Goal: Task Accomplishment & Management: Manage account settings

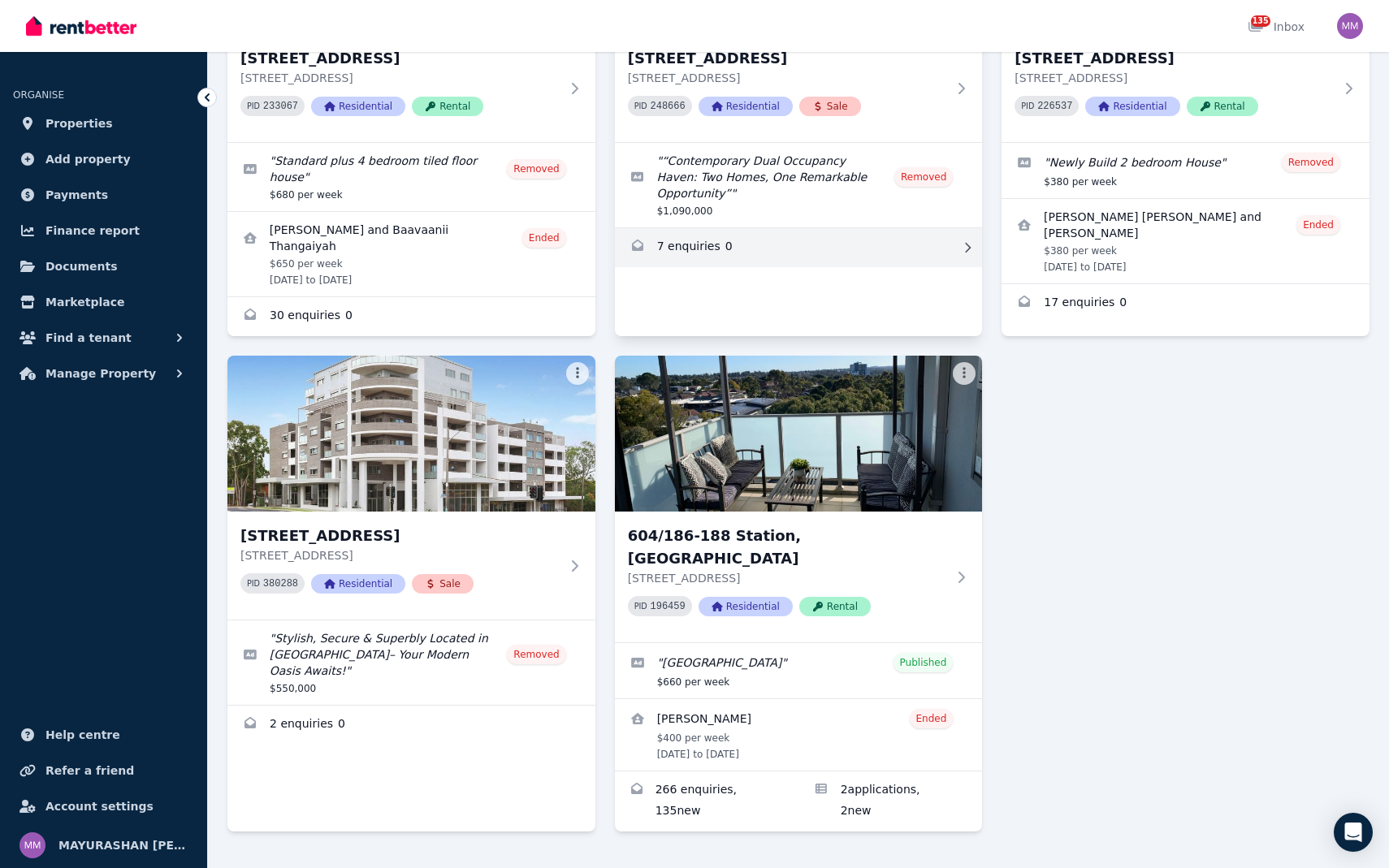
scroll to position [312, 0]
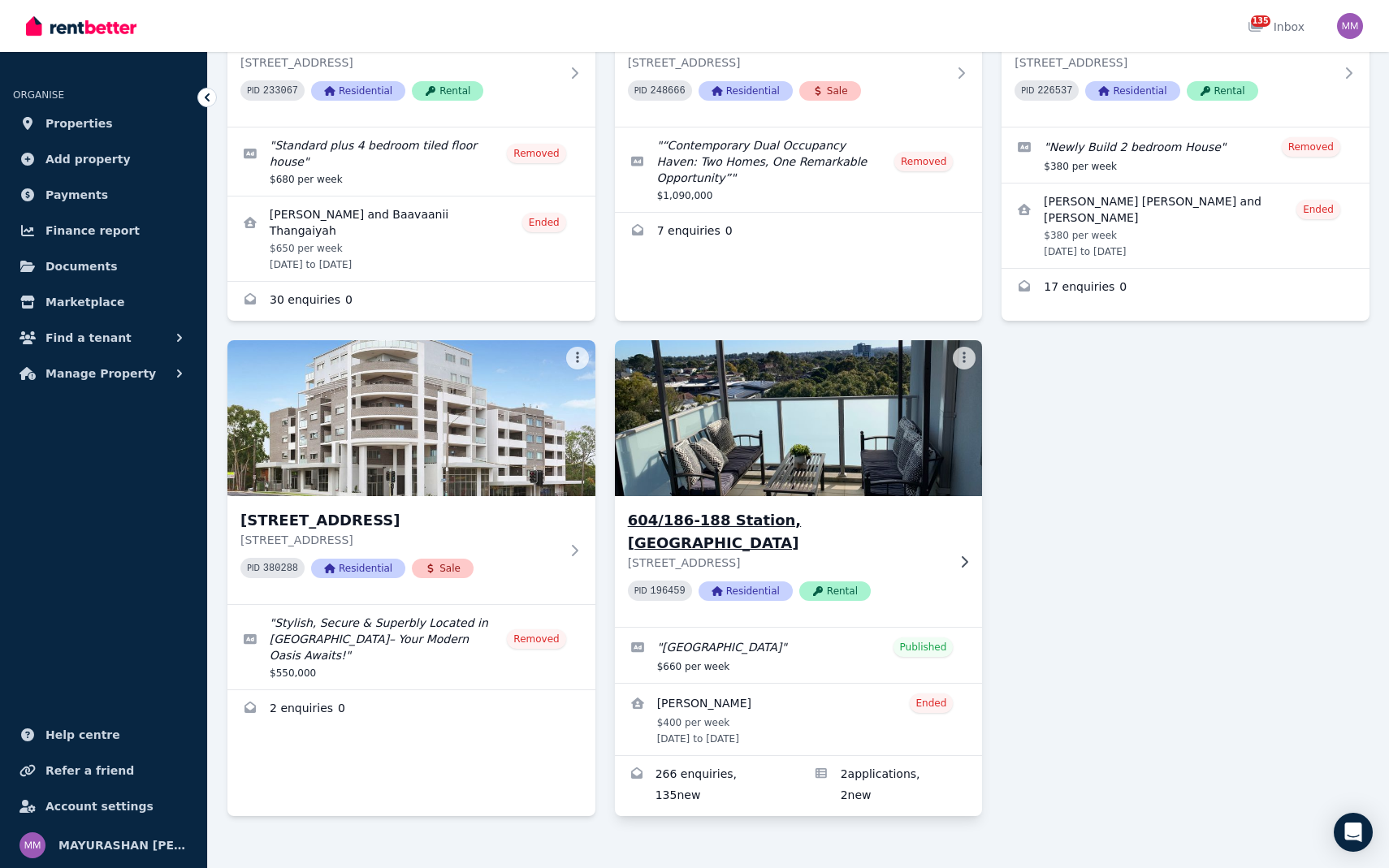
click at [877, 492] on img at bounding box center [798, 418] width 386 height 164
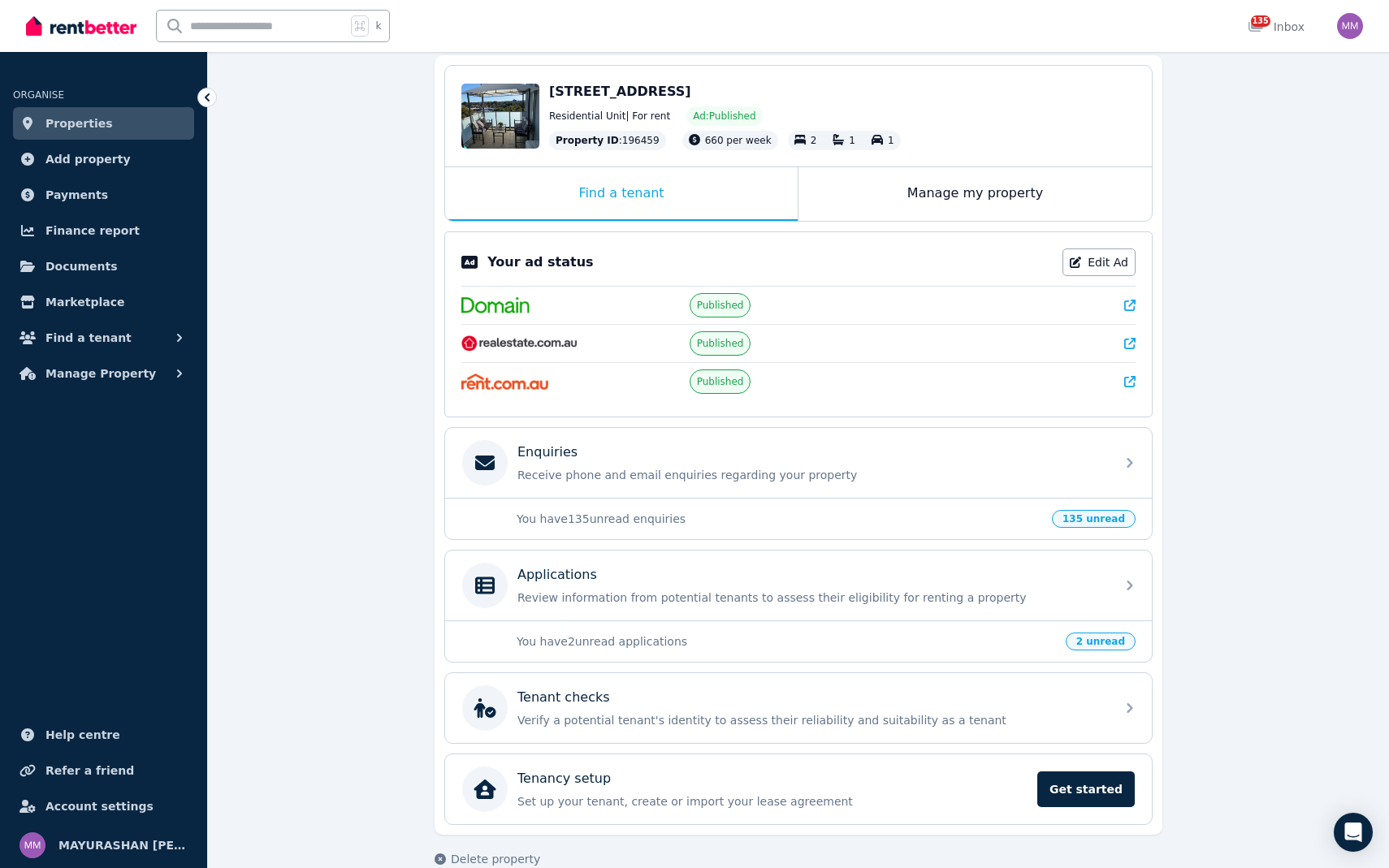
scroll to position [183, 0]
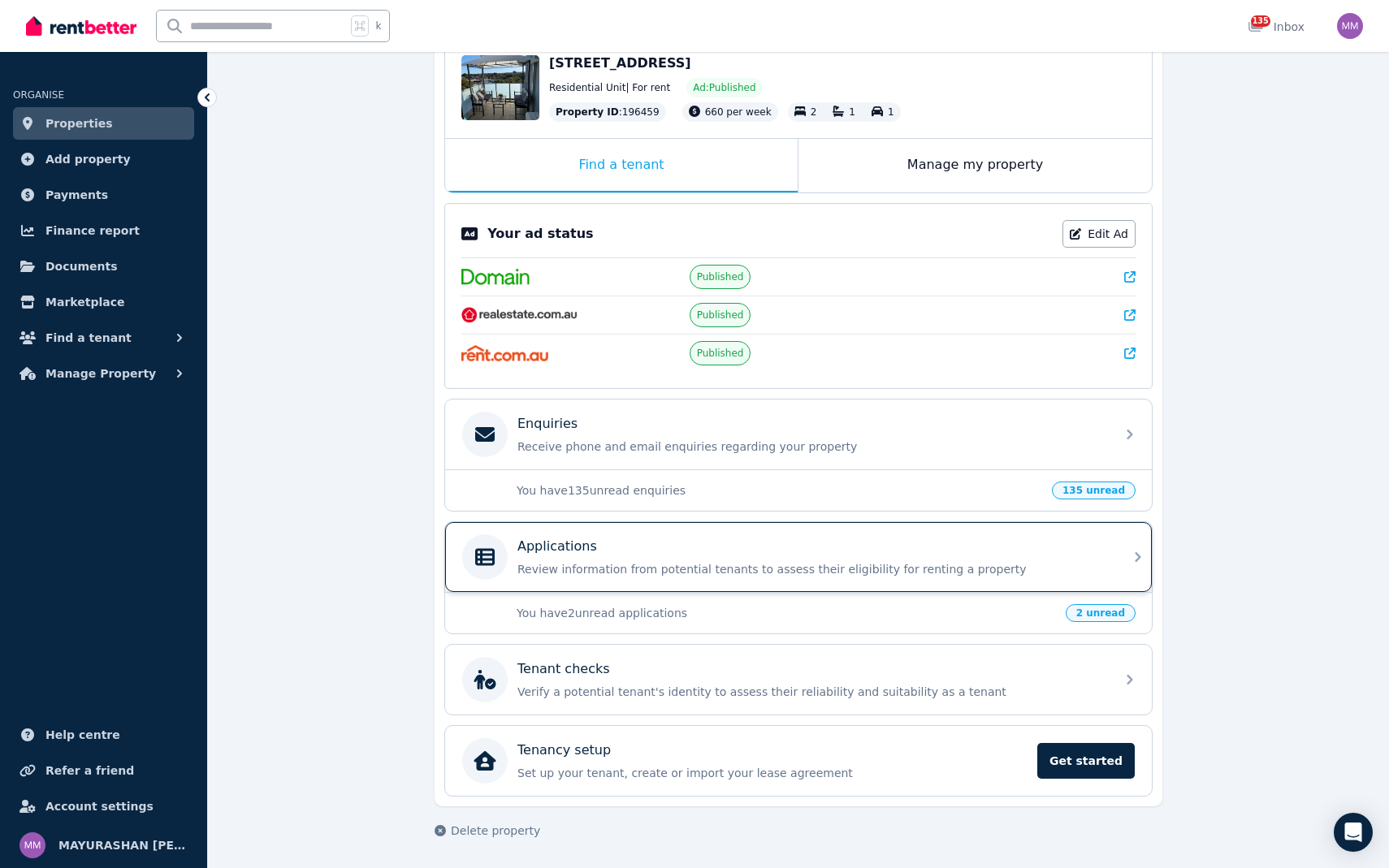
click at [901, 558] on div "Applications Review information from potential tenants to assess their eligibil…" at bounding box center [811, 557] width 588 height 41
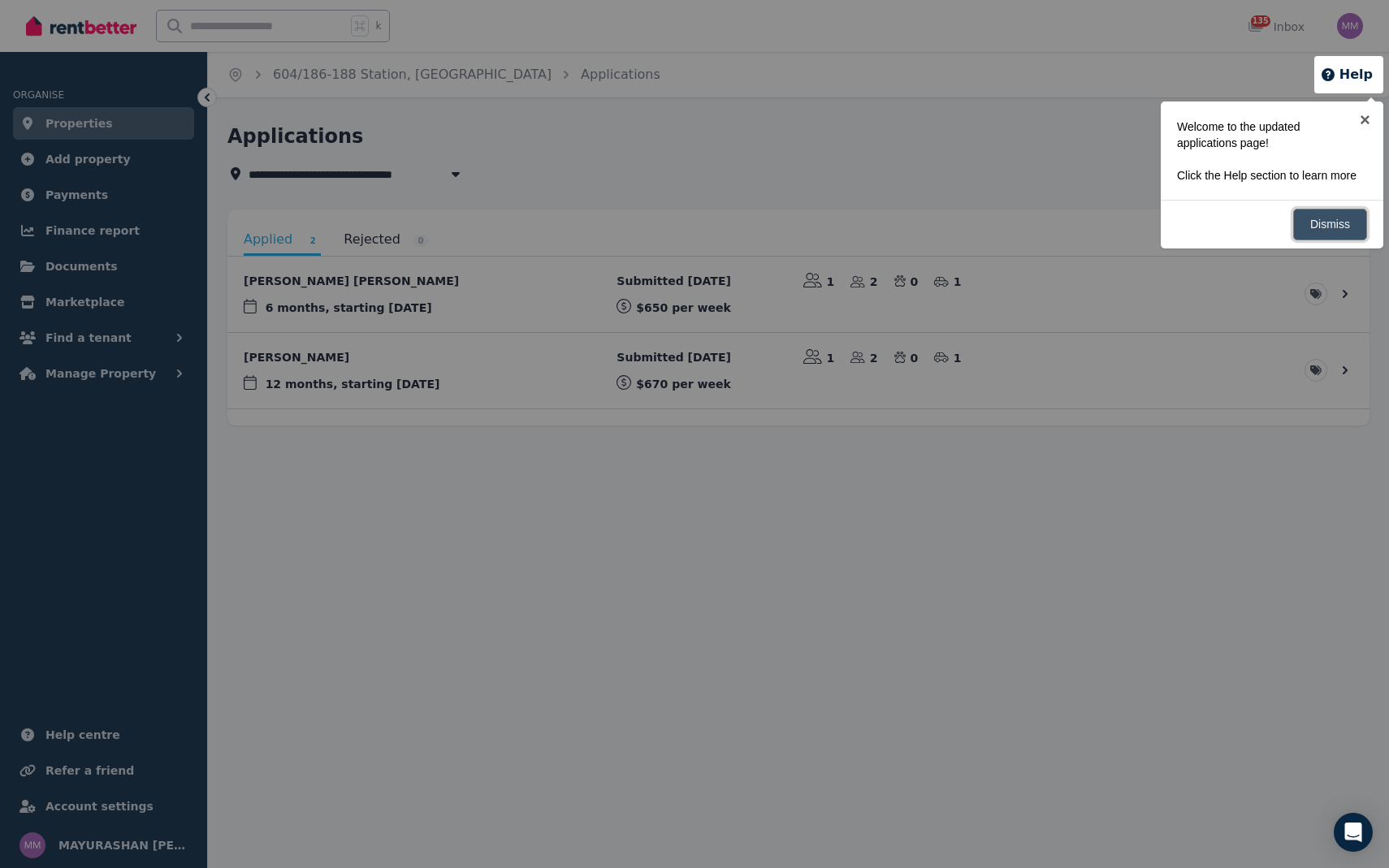
click at [1320, 236] on link "Dismiss" at bounding box center [1329, 224] width 74 height 31
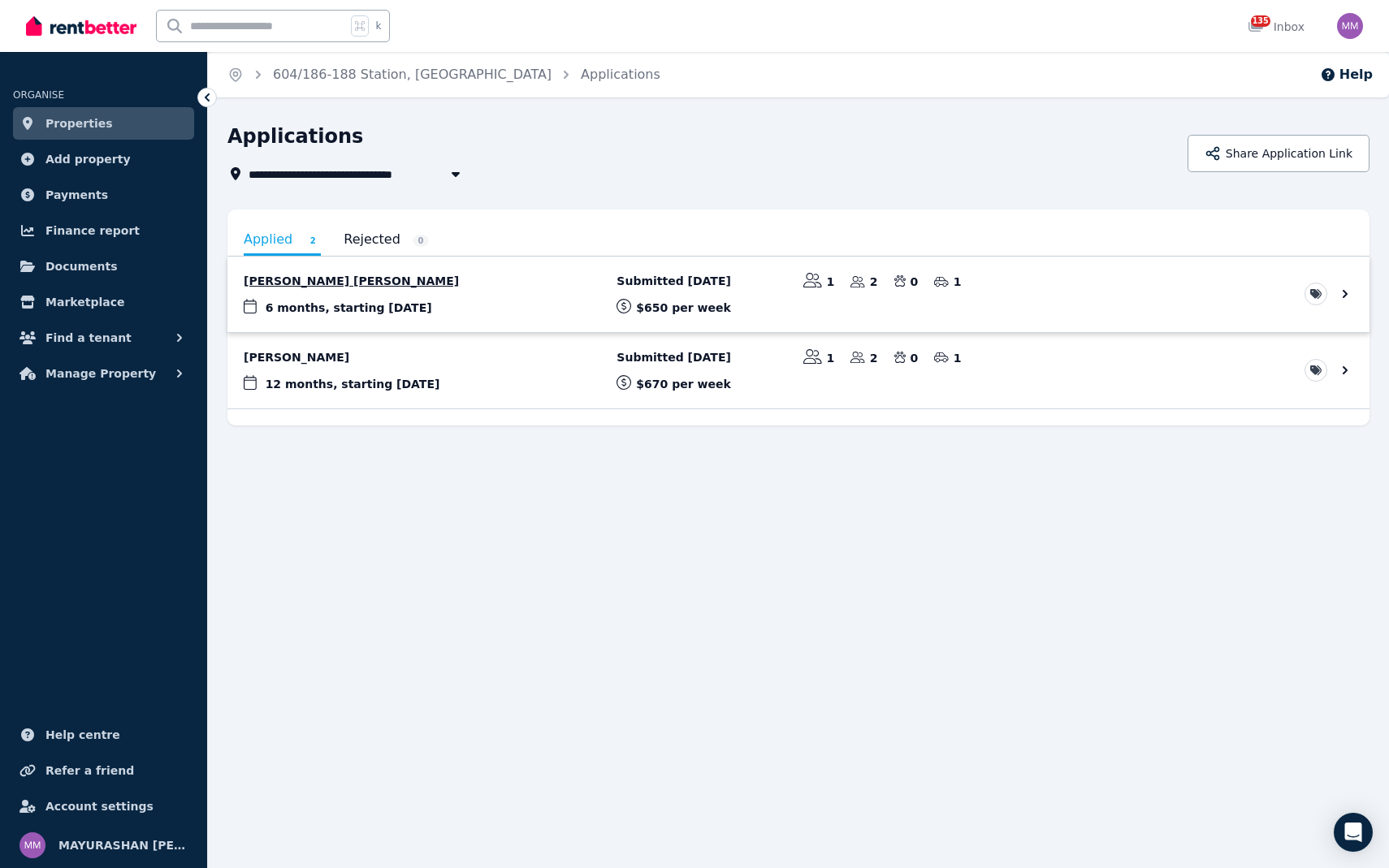
click at [926, 296] on link "View application: Anantha Bharadwaj Munjuluri" at bounding box center [798, 294] width 1142 height 75
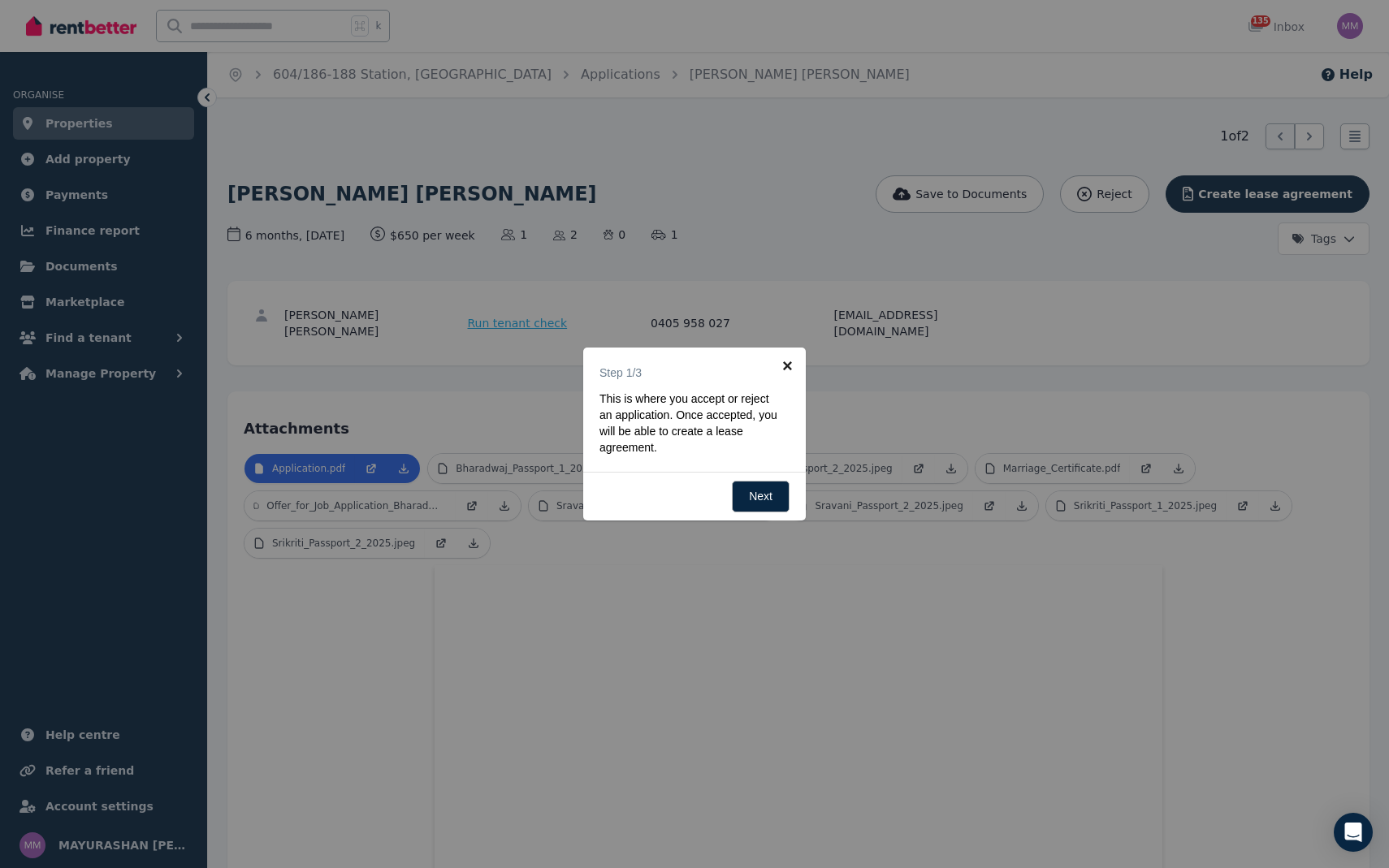
click at [785, 365] on link "×" at bounding box center [787, 365] width 36 height 36
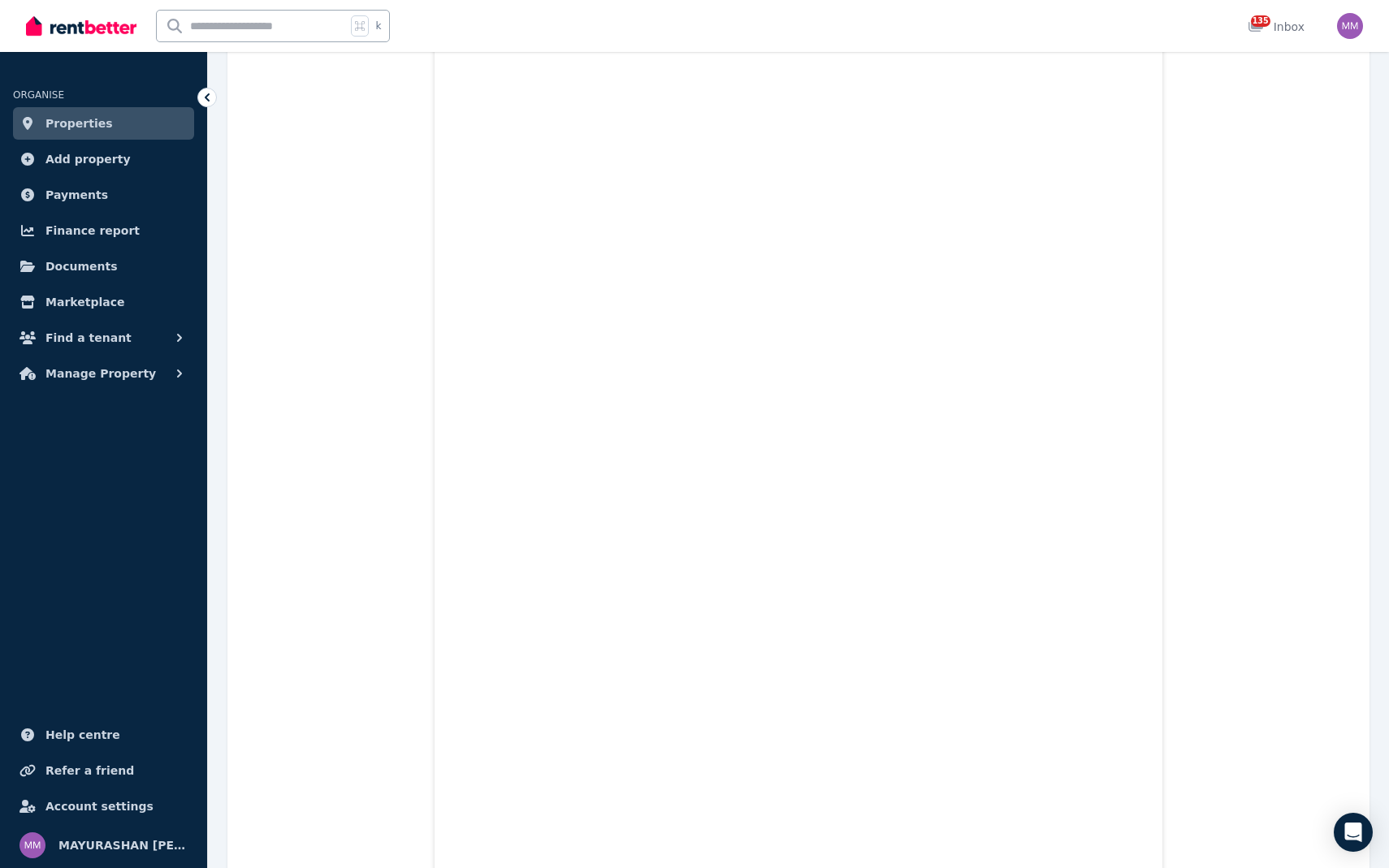
scroll to position [7885, 0]
click at [180, 118] on link "Properties" at bounding box center [103, 124] width 181 height 32
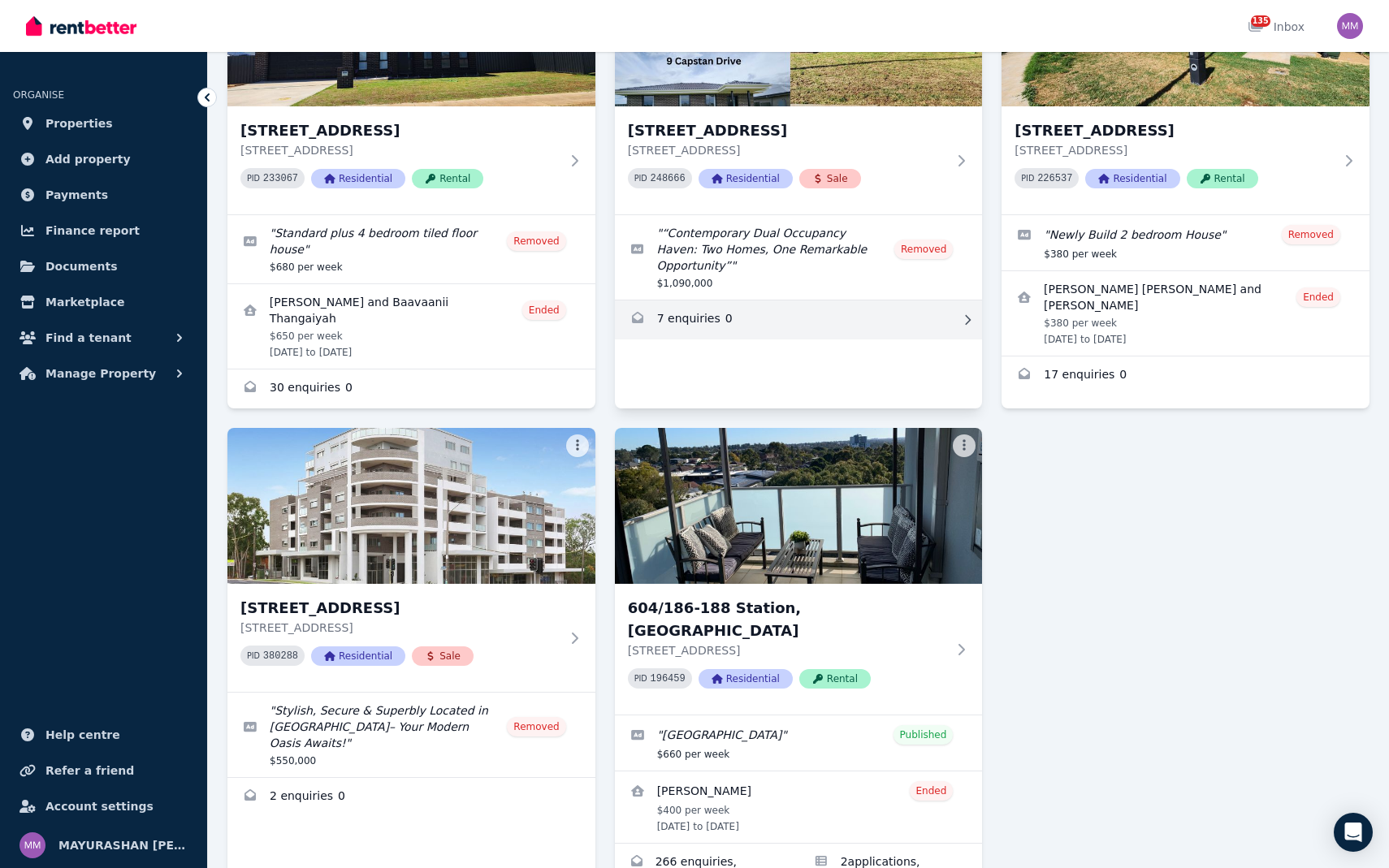
scroll to position [312, 0]
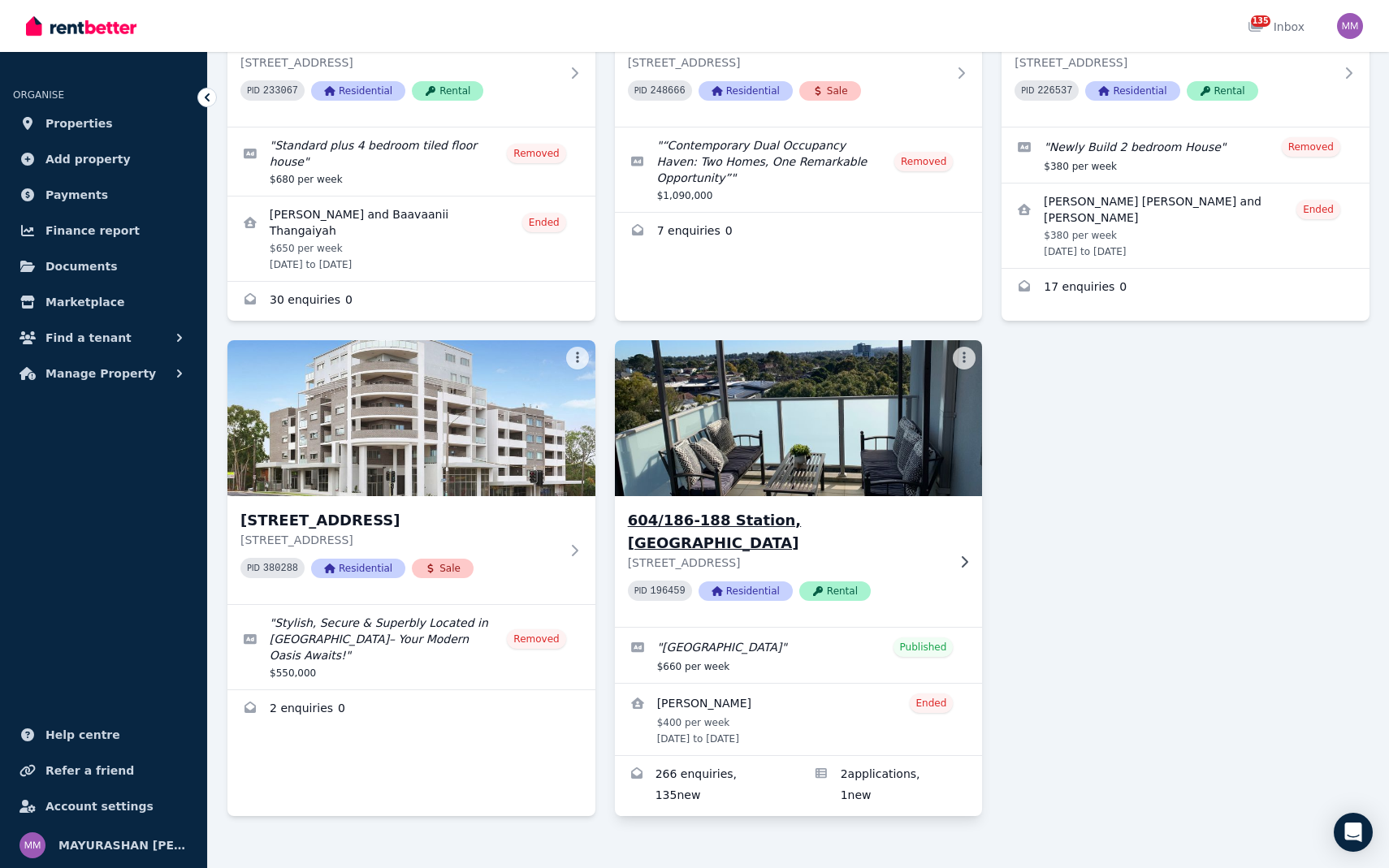
click at [934, 486] on img at bounding box center [798, 418] width 386 height 164
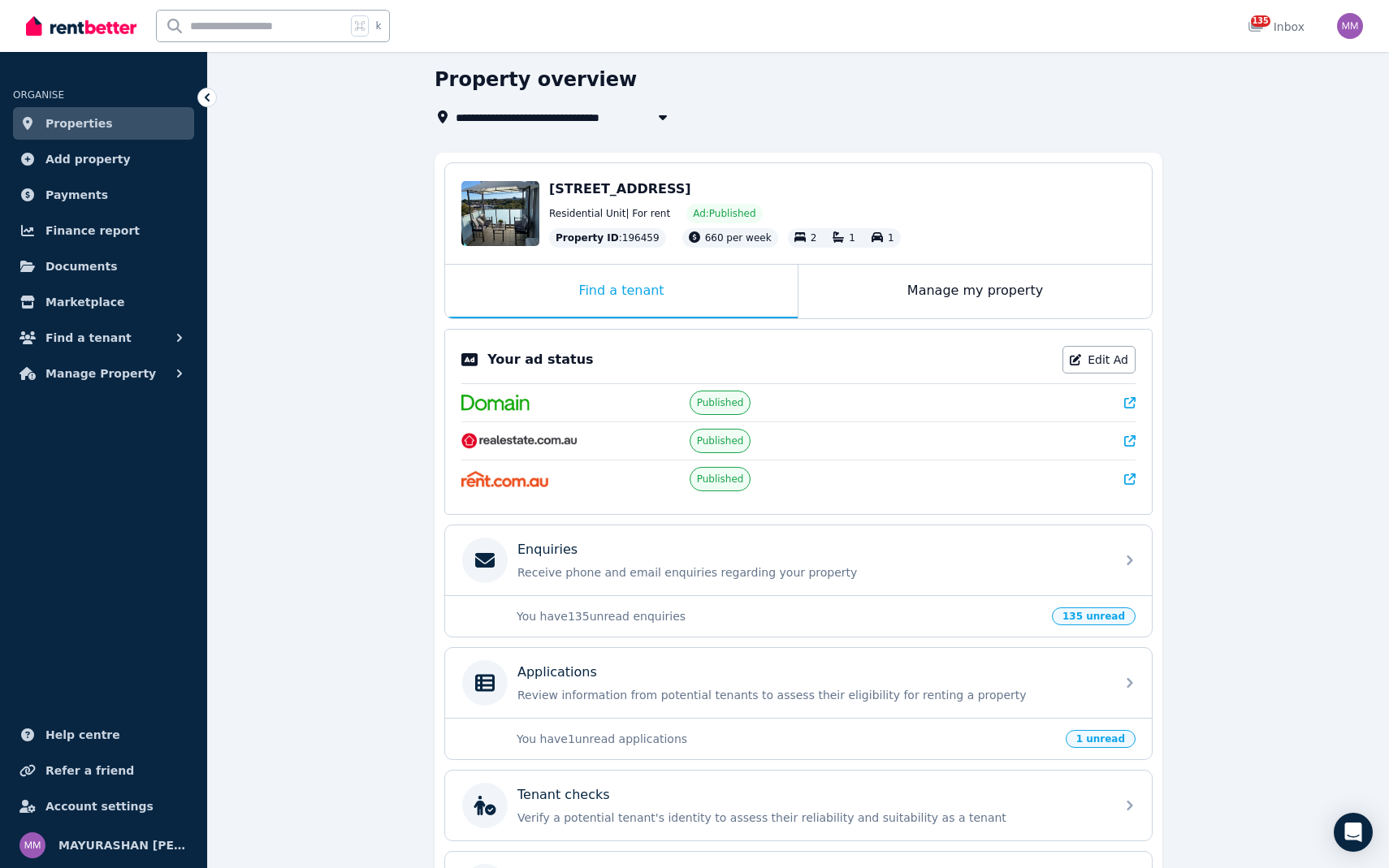
scroll to position [183, 0]
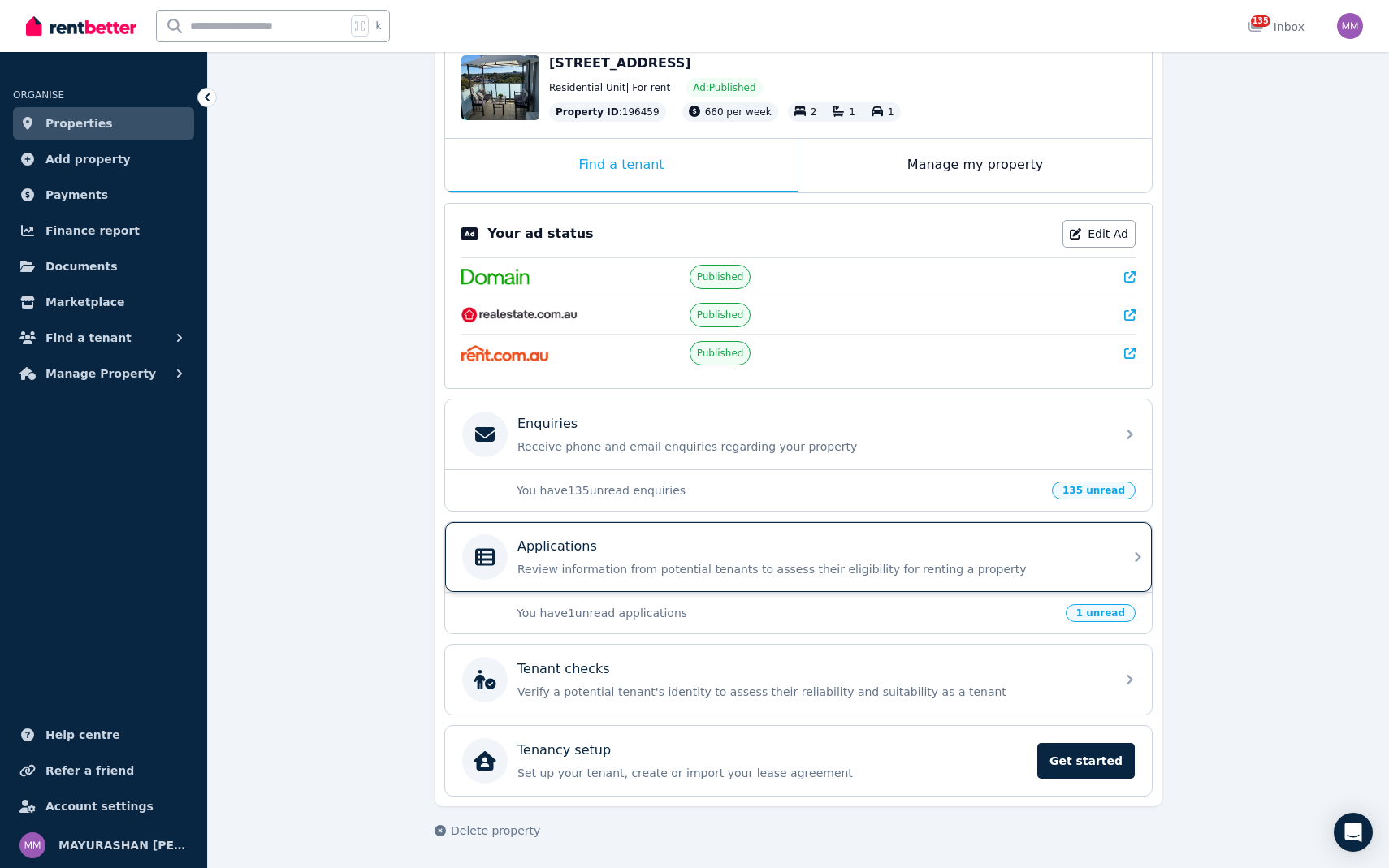
click at [798, 552] on div "Applications" at bounding box center [811, 546] width 588 height 19
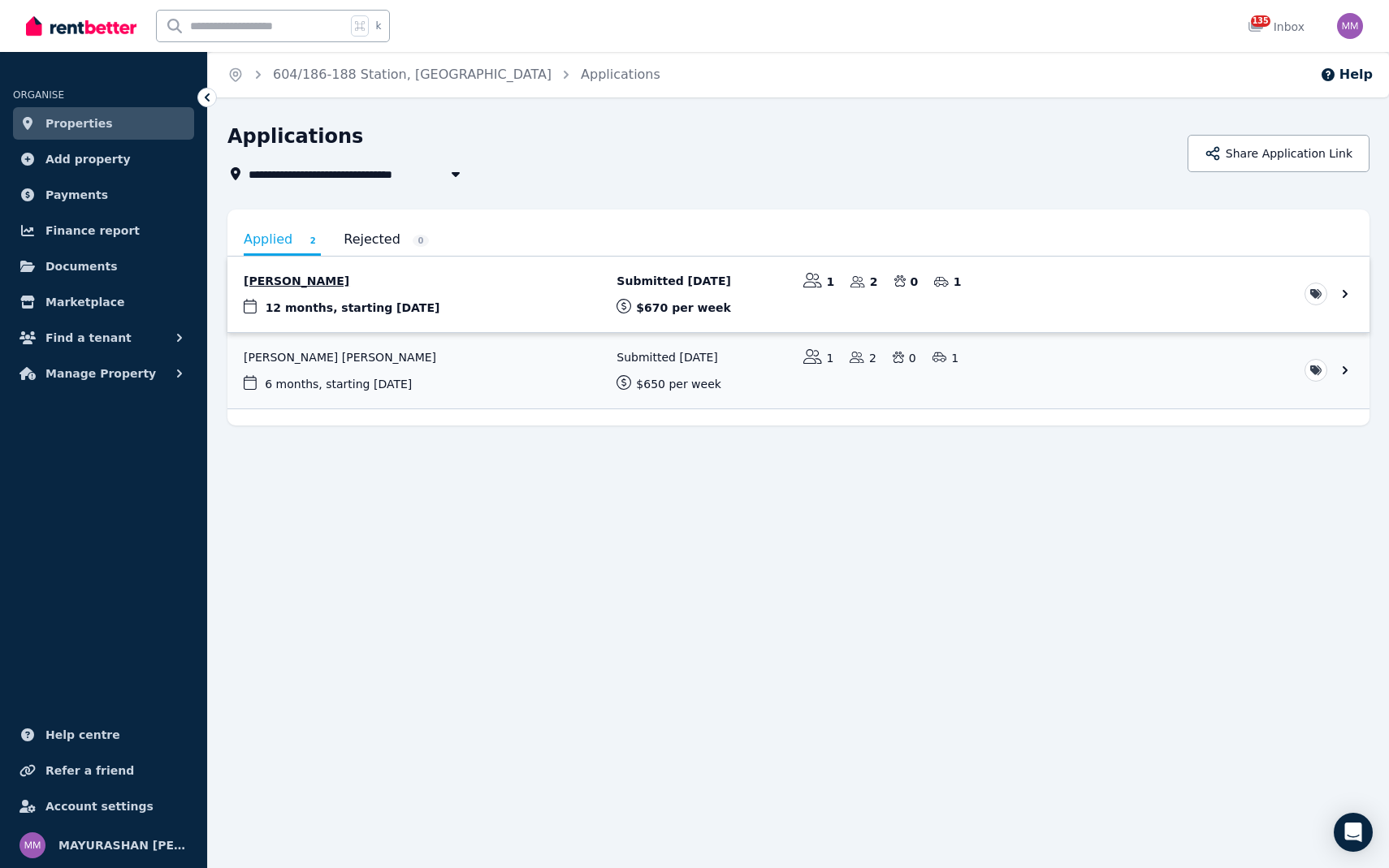
click at [482, 304] on link "View application: Vanitha Muthusamy" at bounding box center [798, 294] width 1142 height 75
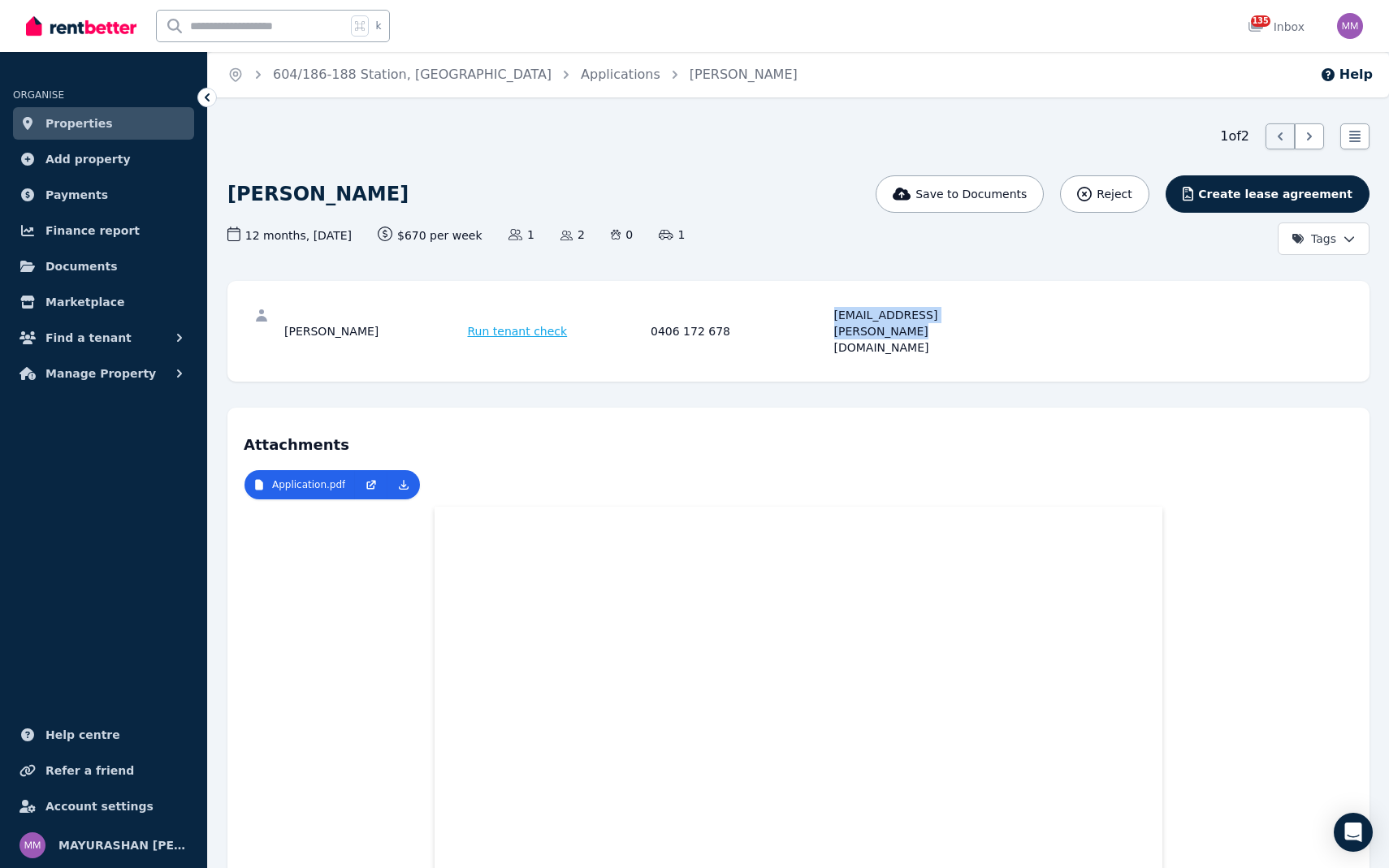
drag, startPoint x: 835, startPoint y: 311, endPoint x: 1019, endPoint y: 317, distance: 184.1
click at [1020, 317] on div "[PERSON_NAME] Run tenant check 0406 172 678 [EMAIL_ADDRESS][PERSON_NAME][DOMAIN…" at bounding box center [798, 331] width 1110 height 69
copy div "[EMAIL_ADDRESS][PERSON_NAME][DOMAIN_NAME]"
click at [295, 80] on link "604/186-188 Station, [GEOGRAPHIC_DATA]" at bounding box center [411, 74] width 278 height 15
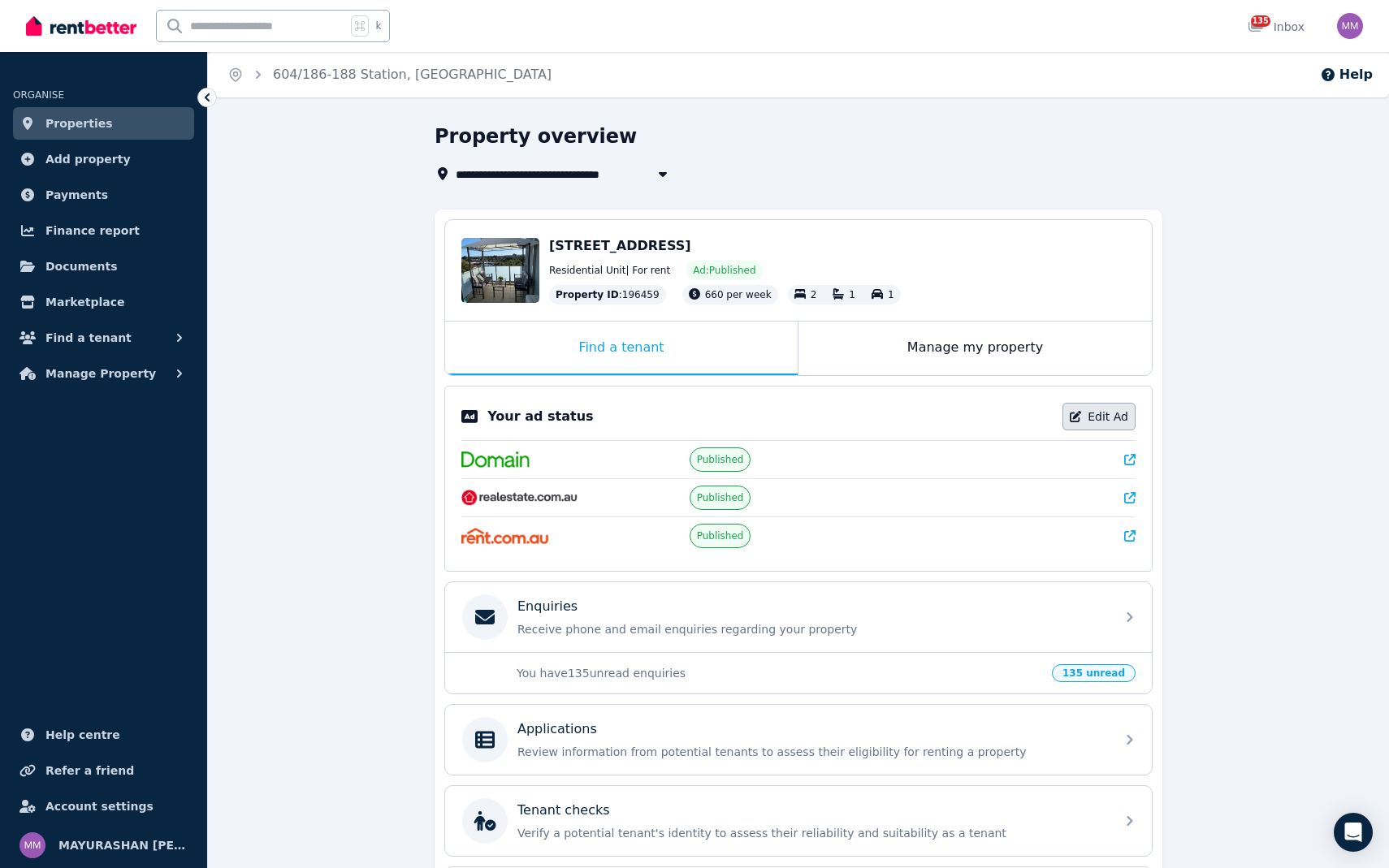
click at [1115, 427] on link "Edit Ad" at bounding box center [1099, 416] width 73 height 28
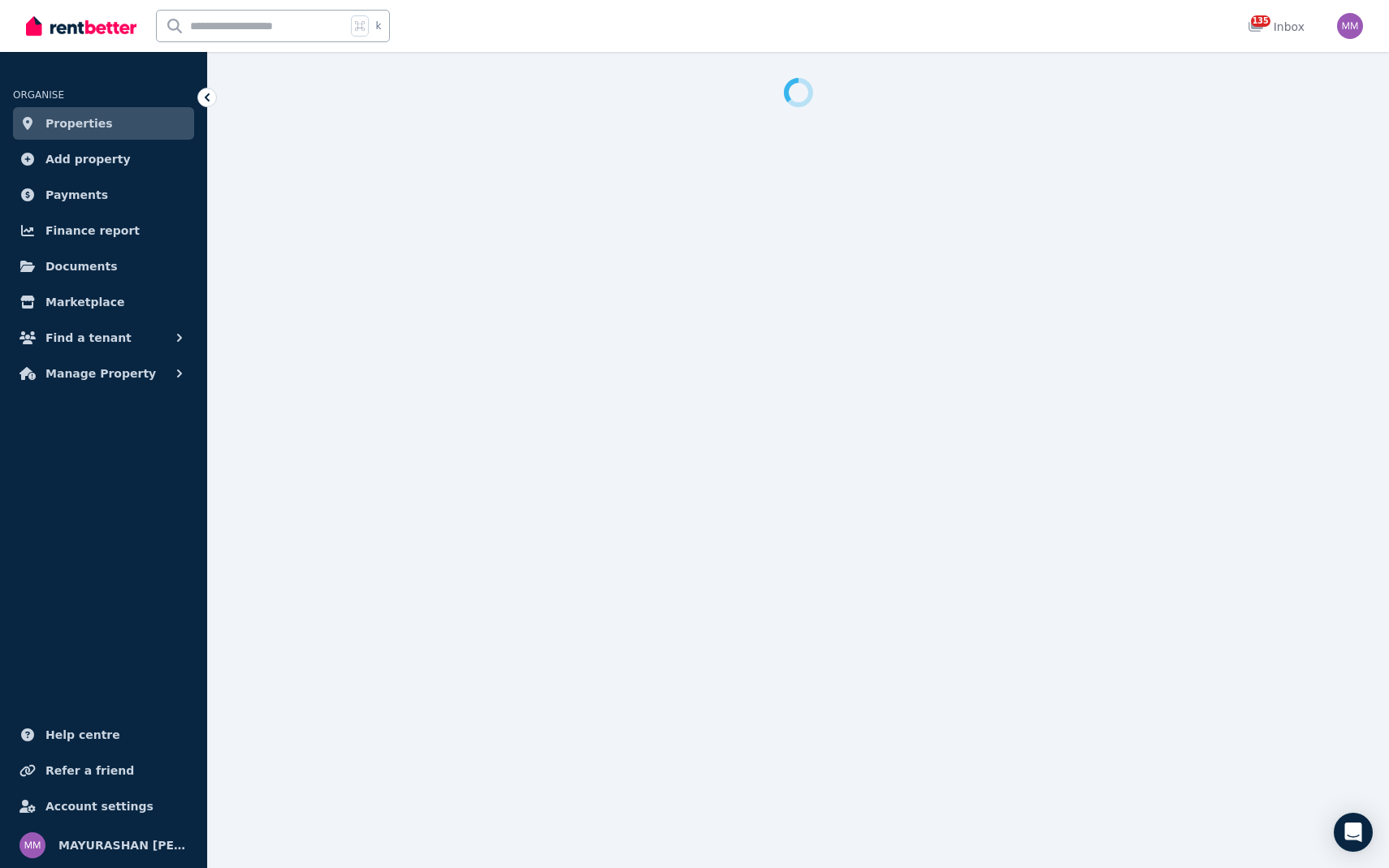
select select "**********"
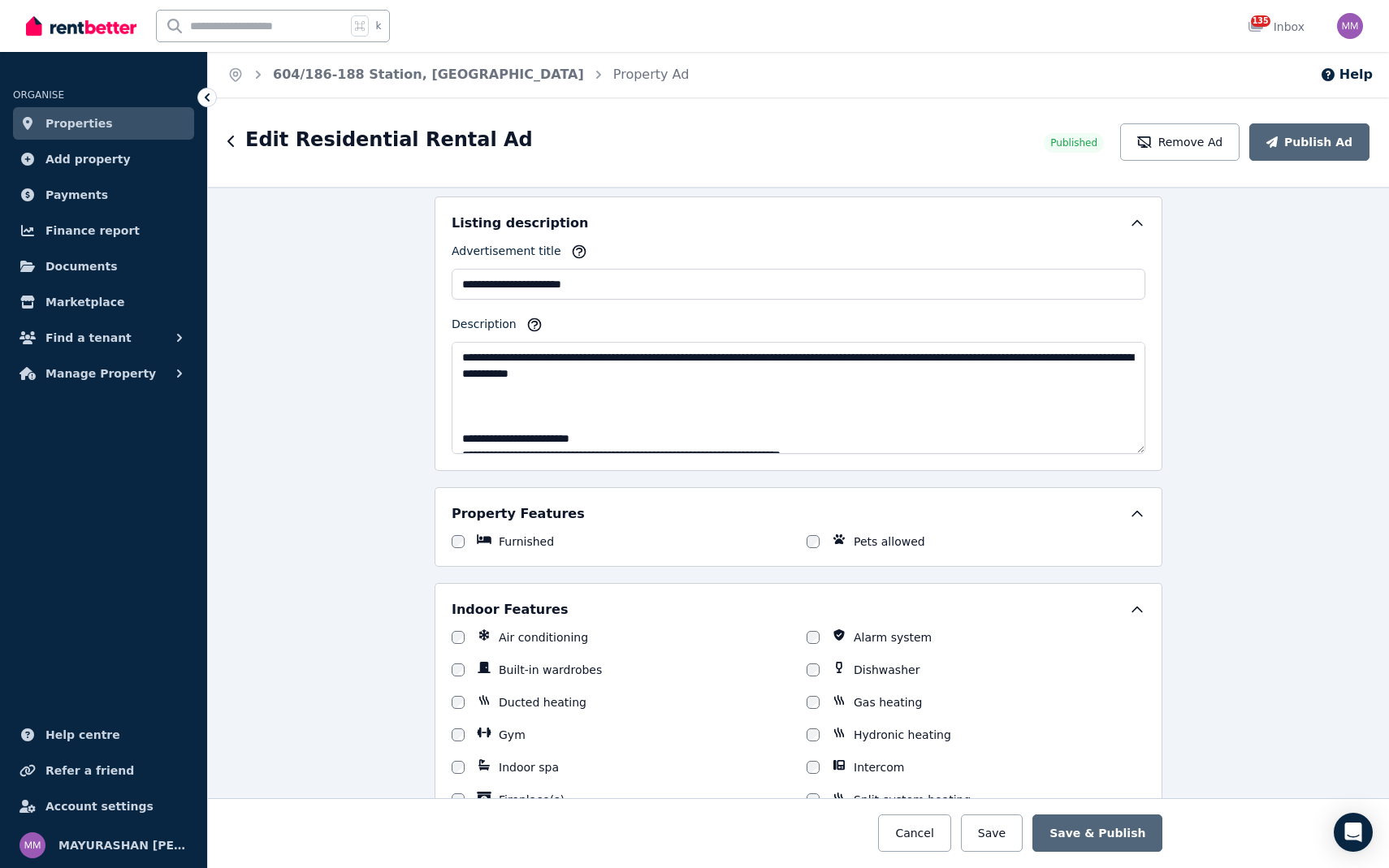
scroll to position [810, 0]
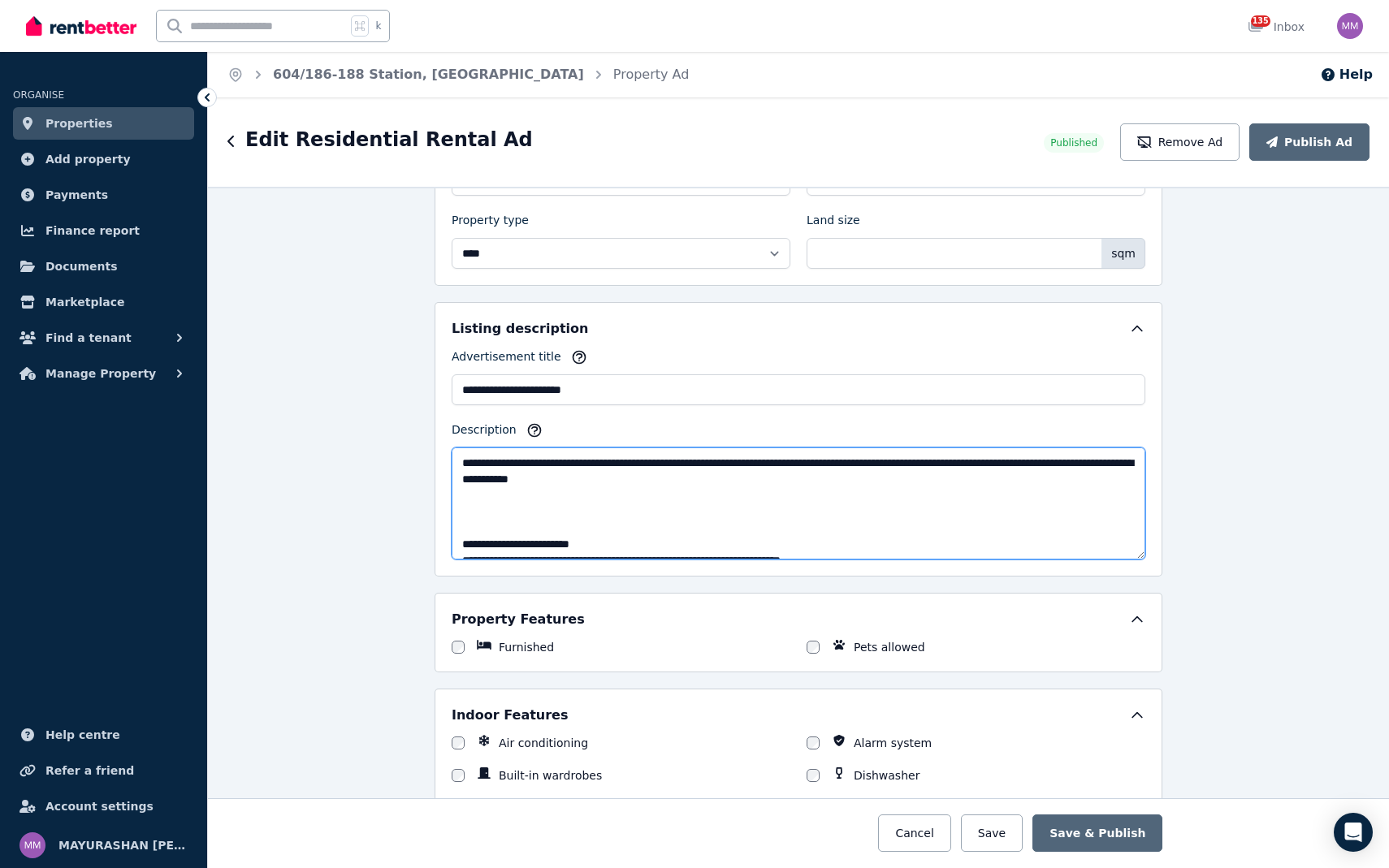
click at [830, 470] on textarea "Description" at bounding box center [797, 503] width 693 height 112
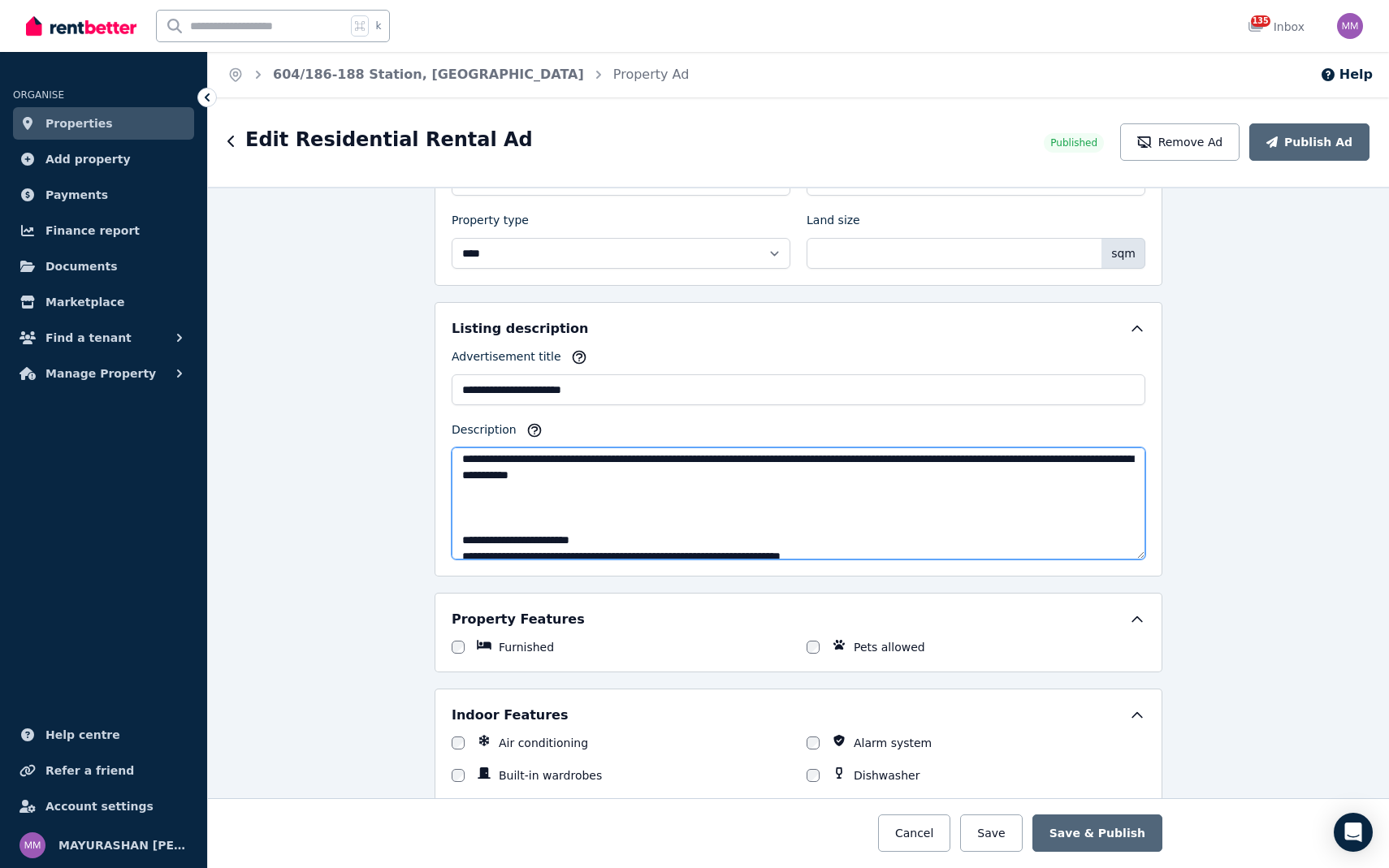
scroll to position [6, 0]
click at [893, 460] on textarea "Description" at bounding box center [797, 503] width 693 height 112
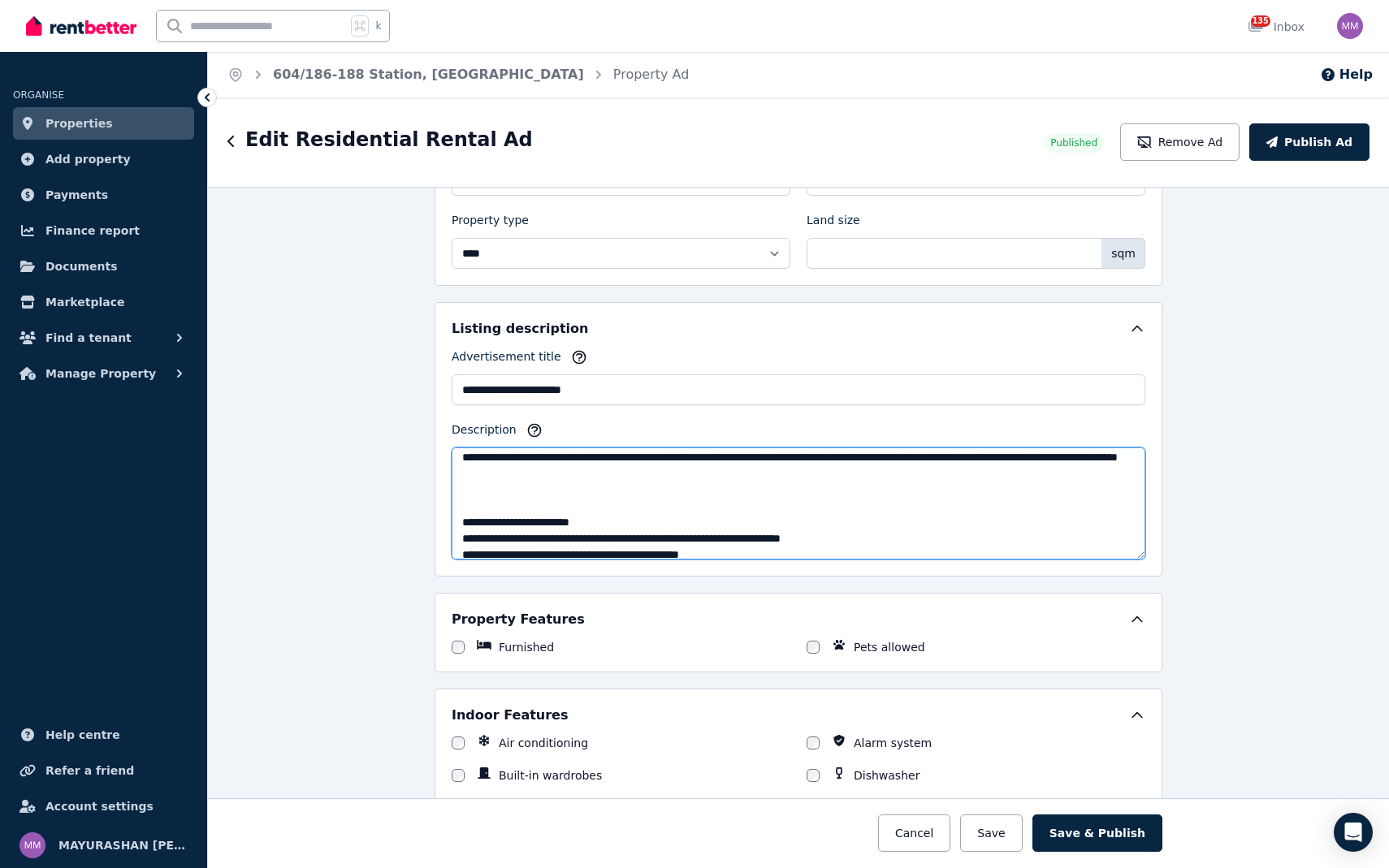
click at [714, 483] on textarea "Description" at bounding box center [797, 503] width 693 height 112
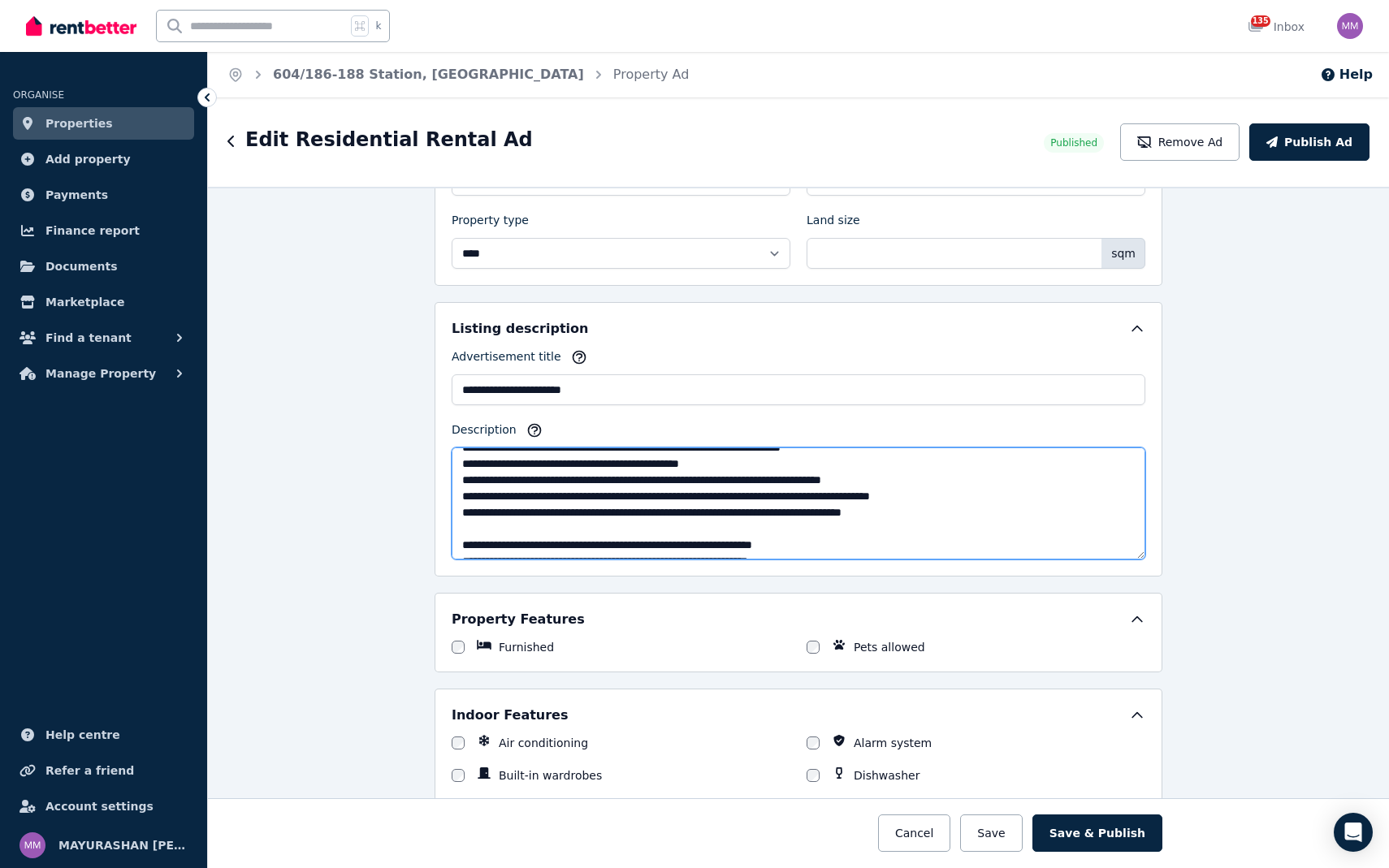
scroll to position [81, 0]
click at [843, 513] on textarea "Description" at bounding box center [797, 503] width 693 height 112
click at [915, 484] on textarea "Description" at bounding box center [797, 503] width 693 height 112
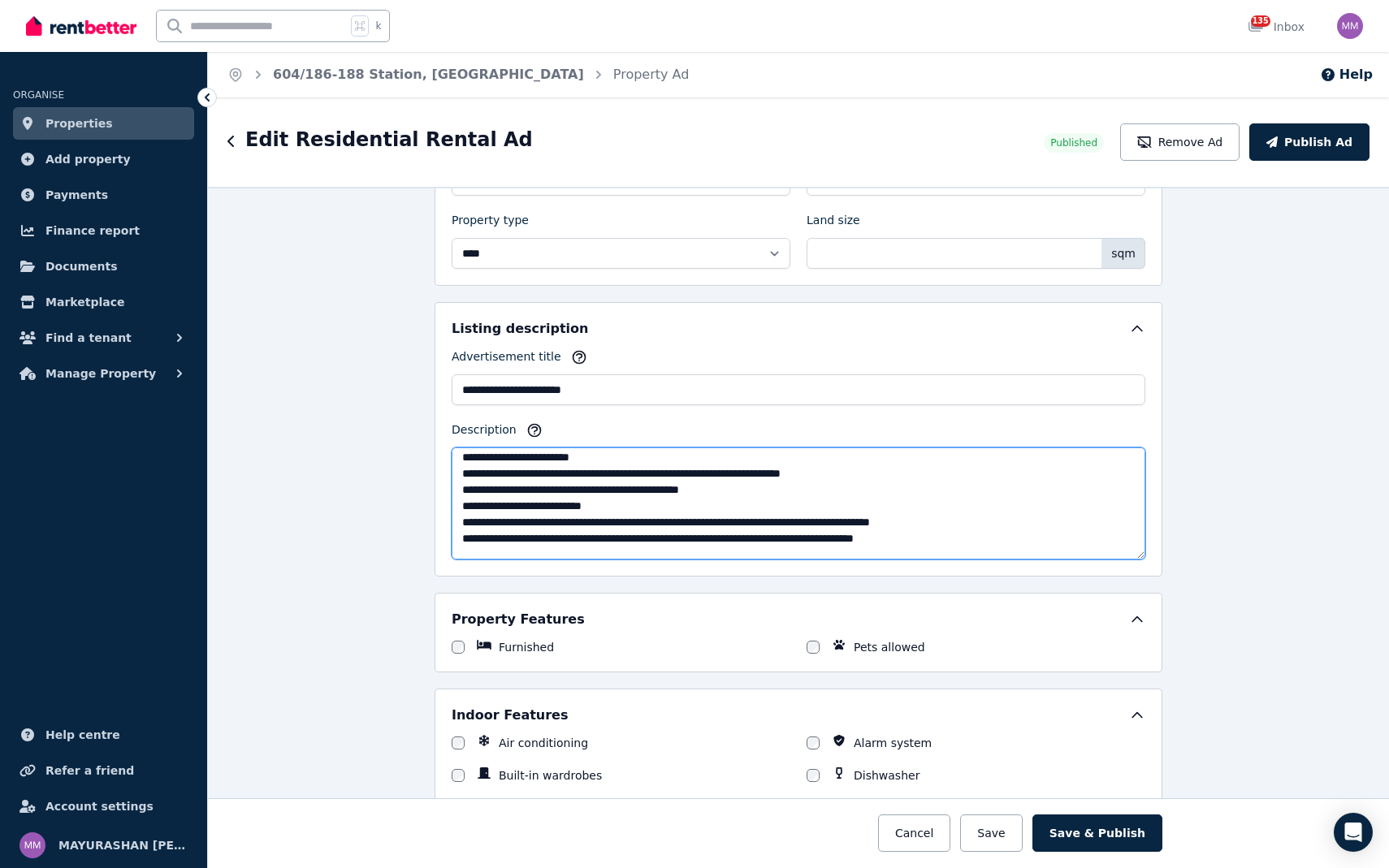
scroll to position [55, 0]
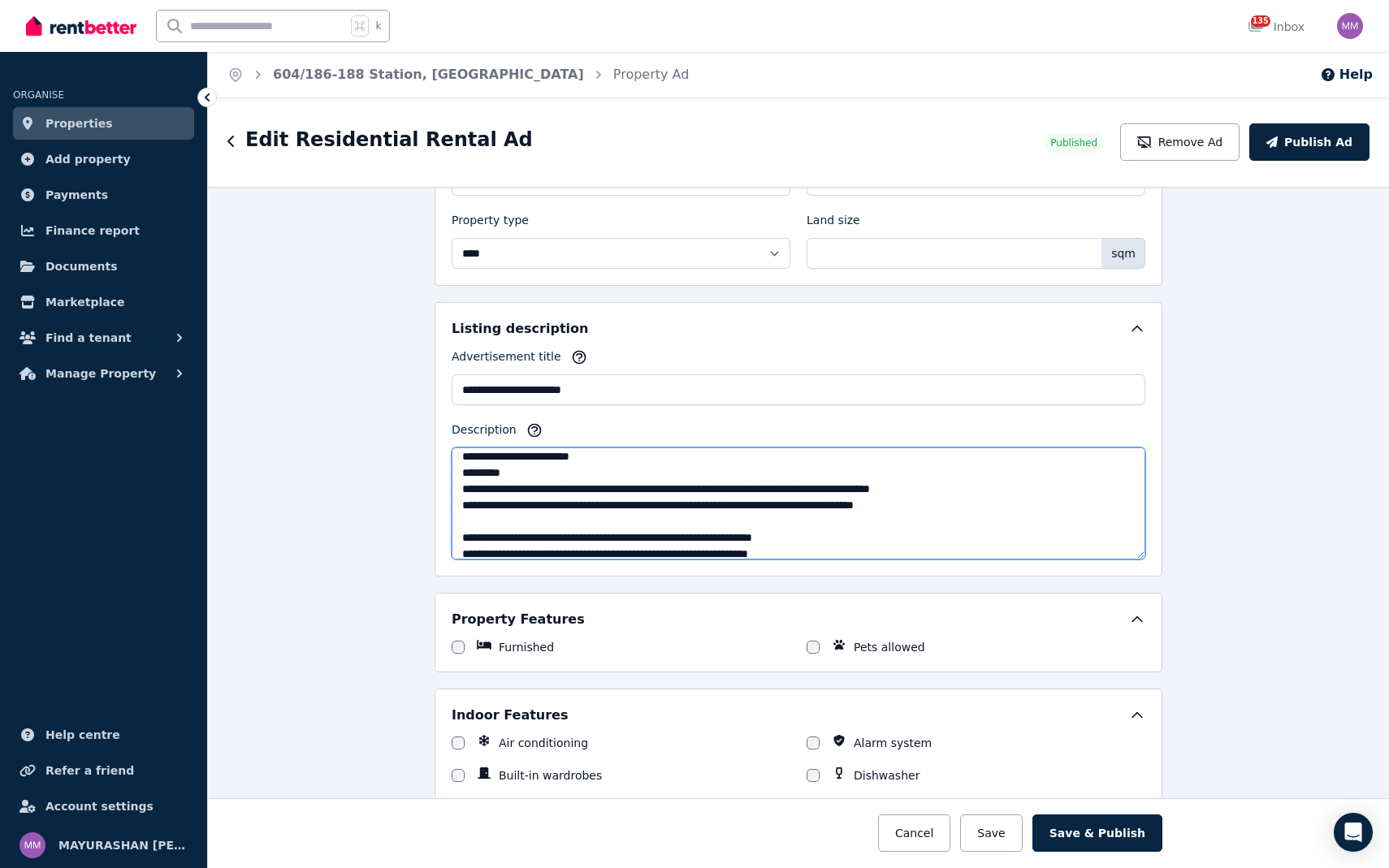
click at [470, 468] on textarea "Description" at bounding box center [797, 503] width 693 height 112
click at [520, 472] on textarea "Description" at bounding box center [797, 503] width 693 height 112
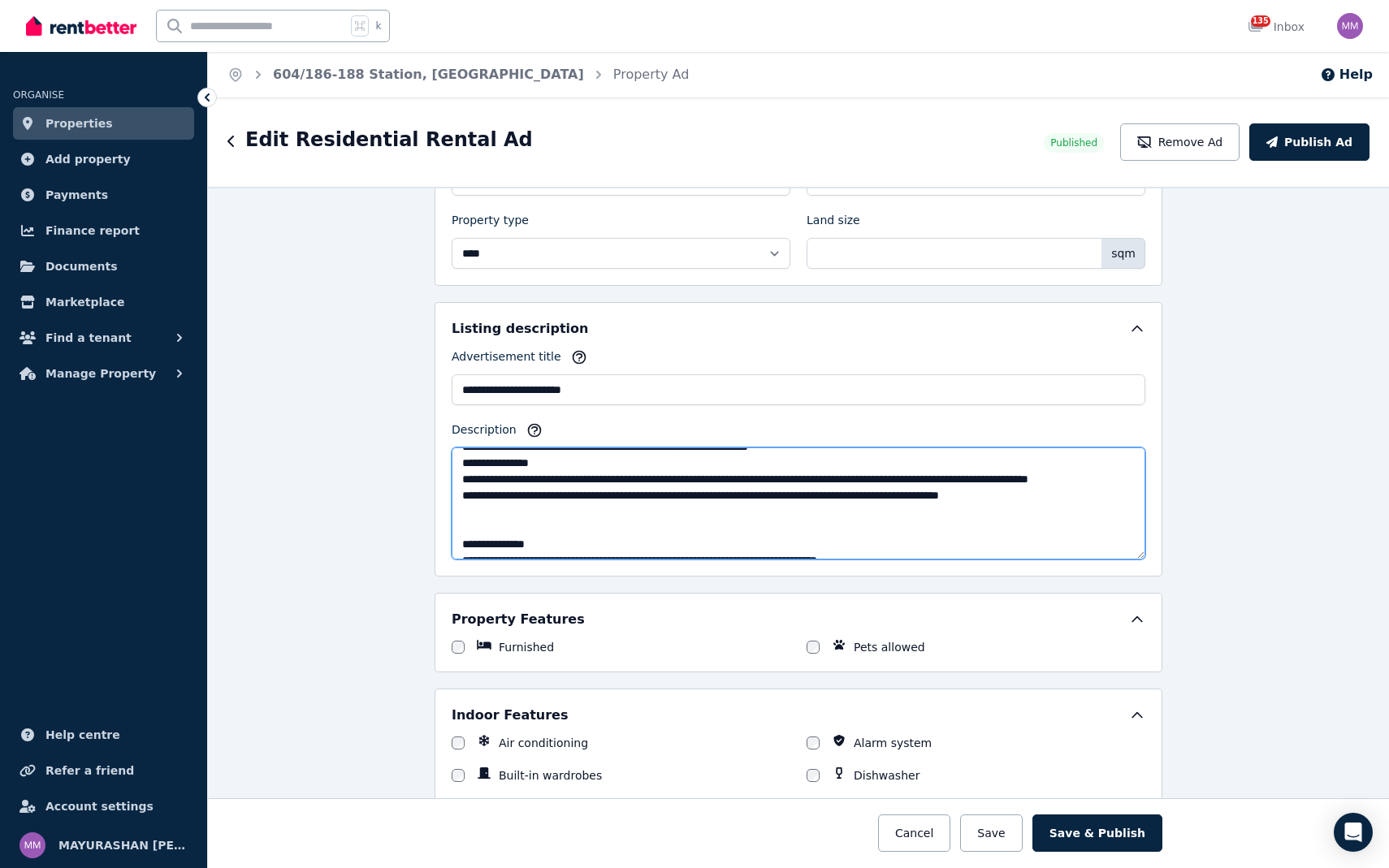
scroll to position [173, 0]
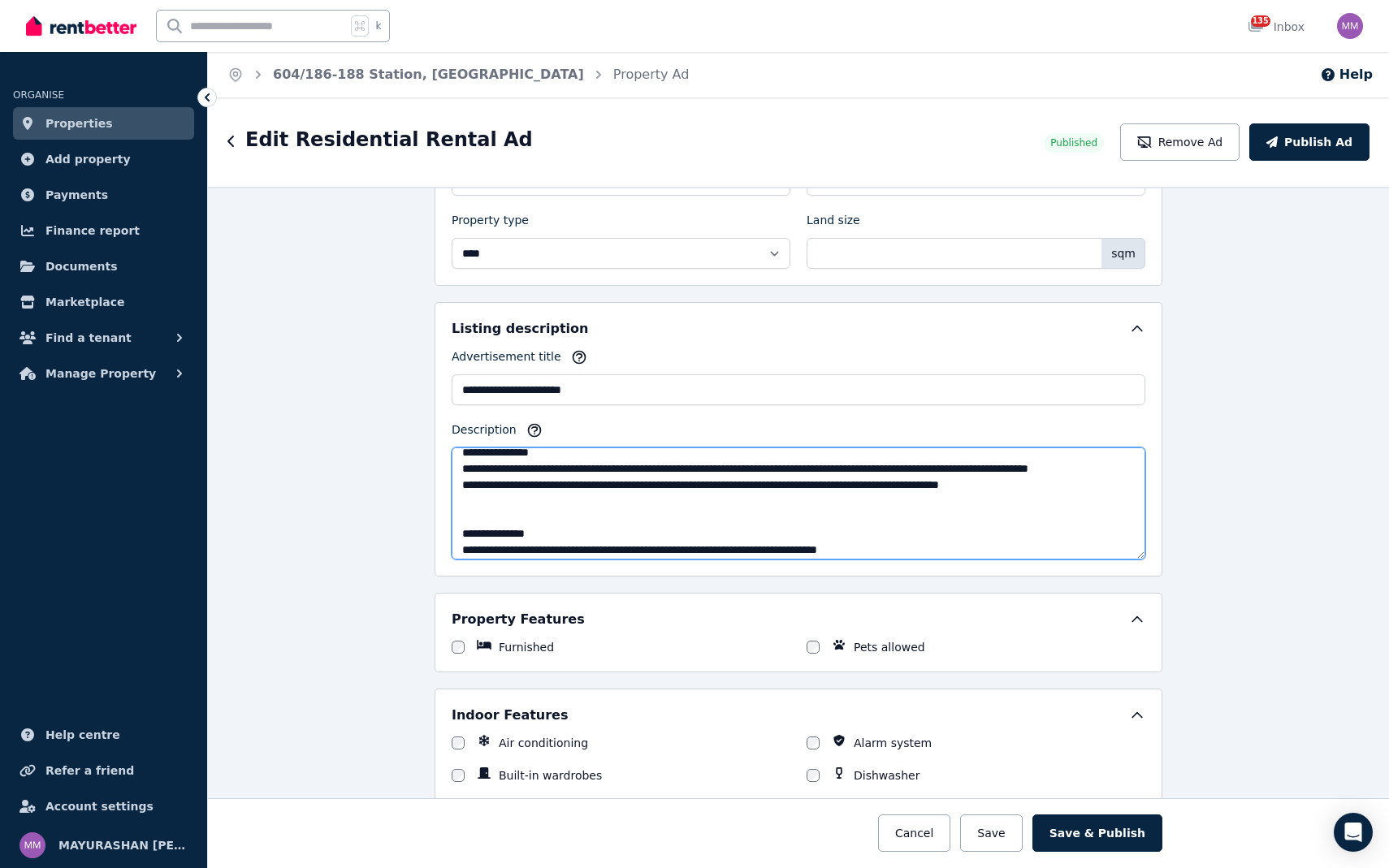
drag, startPoint x: 462, startPoint y: 469, endPoint x: 998, endPoint y: 522, distance: 538.6
click at [998, 522] on textarea "Description" at bounding box center [797, 503] width 693 height 112
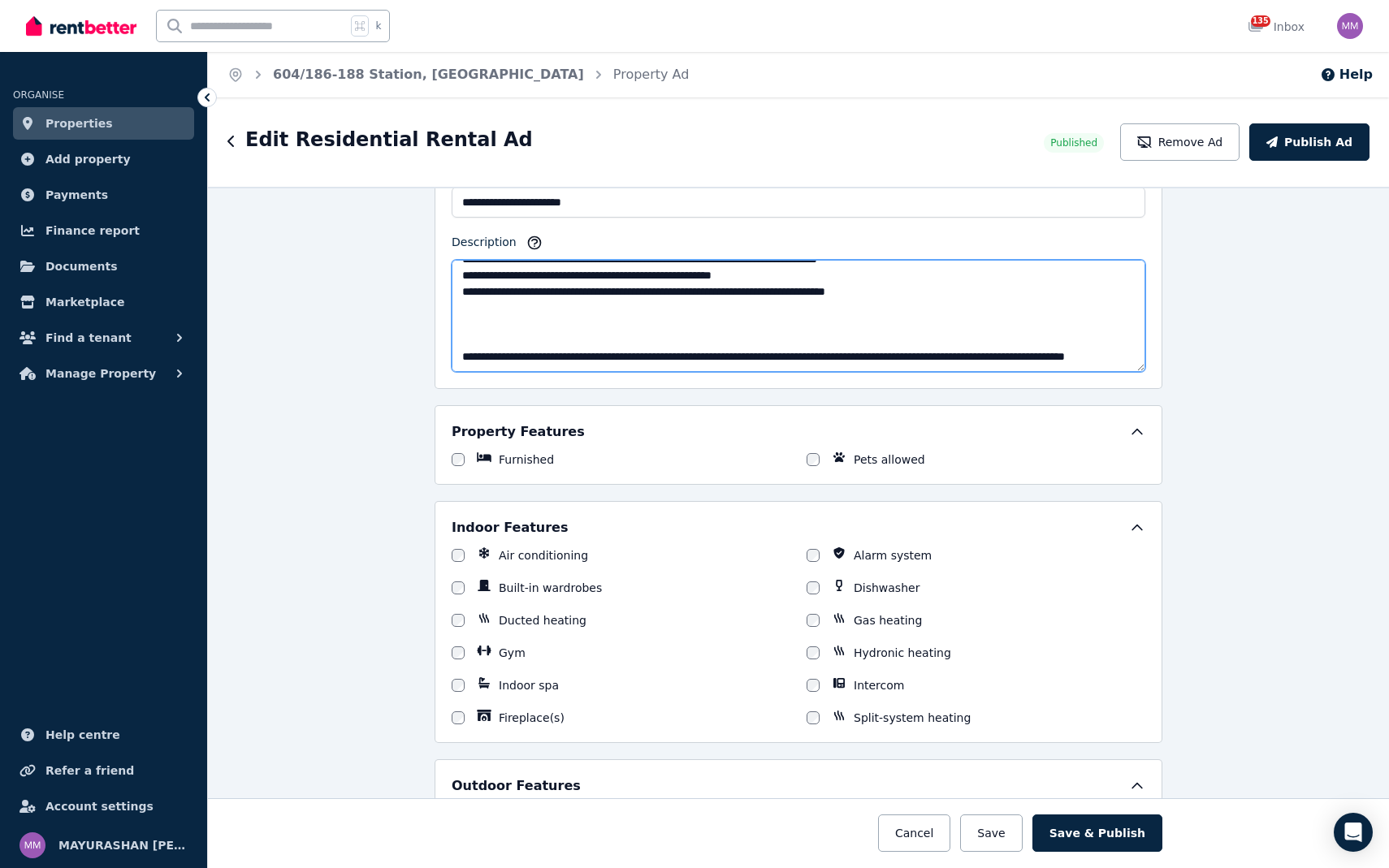
scroll to position [998, 0]
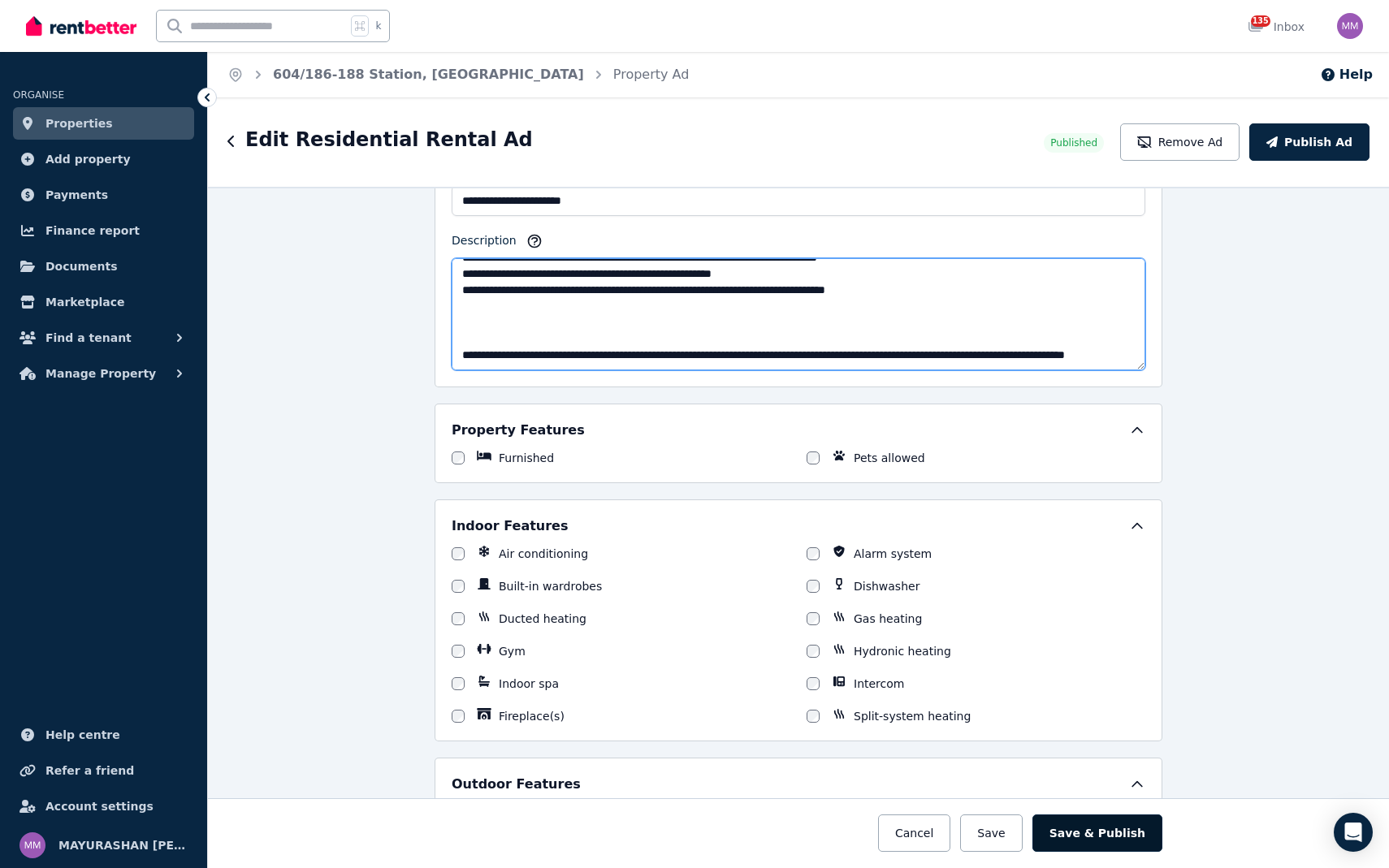
type textarea "**********"
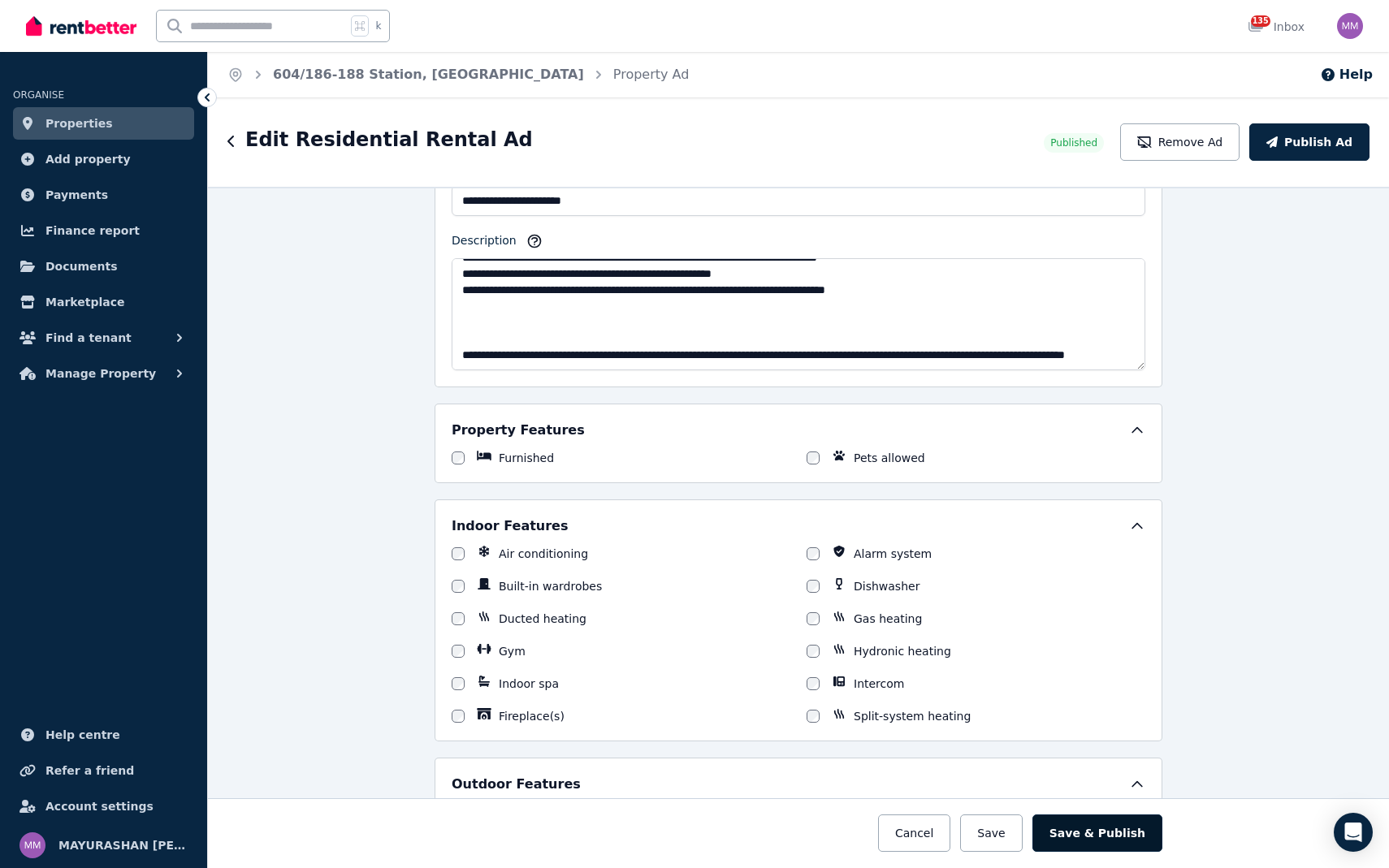
click at [1140, 836] on button "Save & Publish" at bounding box center [1097, 832] width 130 height 37
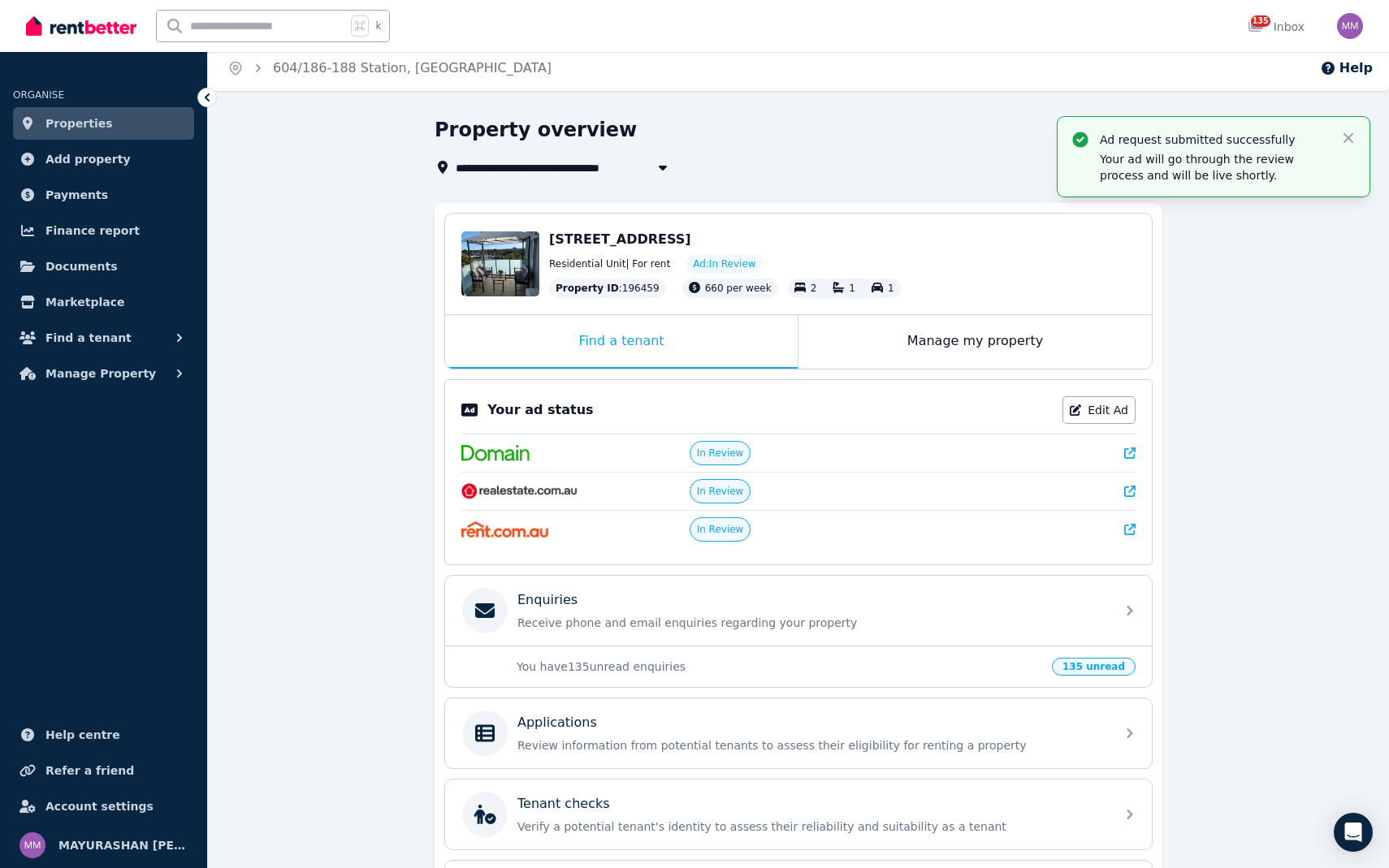
scroll to position [8, 0]
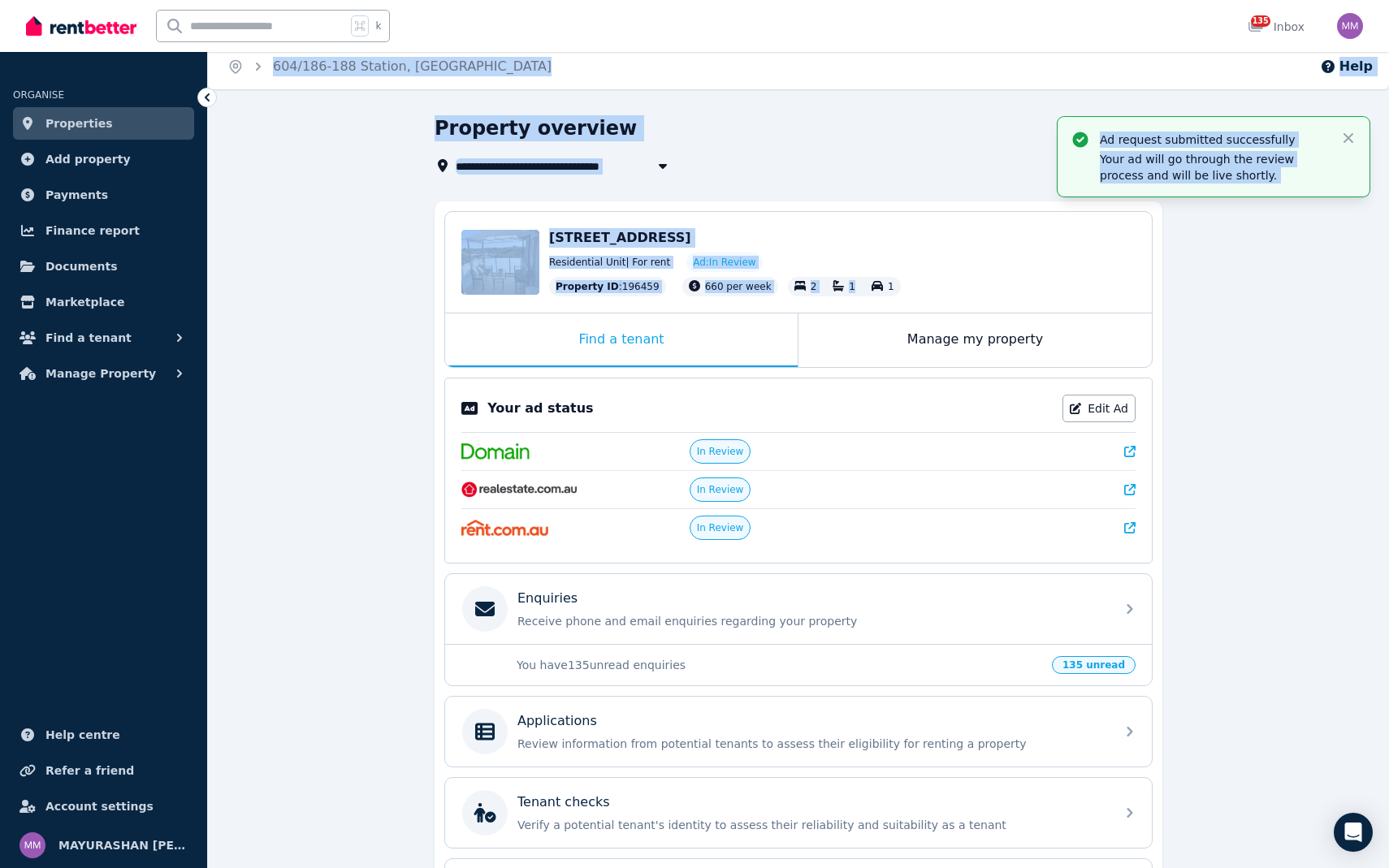
drag, startPoint x: 841, startPoint y: 288, endPoint x: 796, endPoint y: -30, distance: 321.2
click at [796, 0] on html "**********" at bounding box center [694, 426] width 1389 height 868
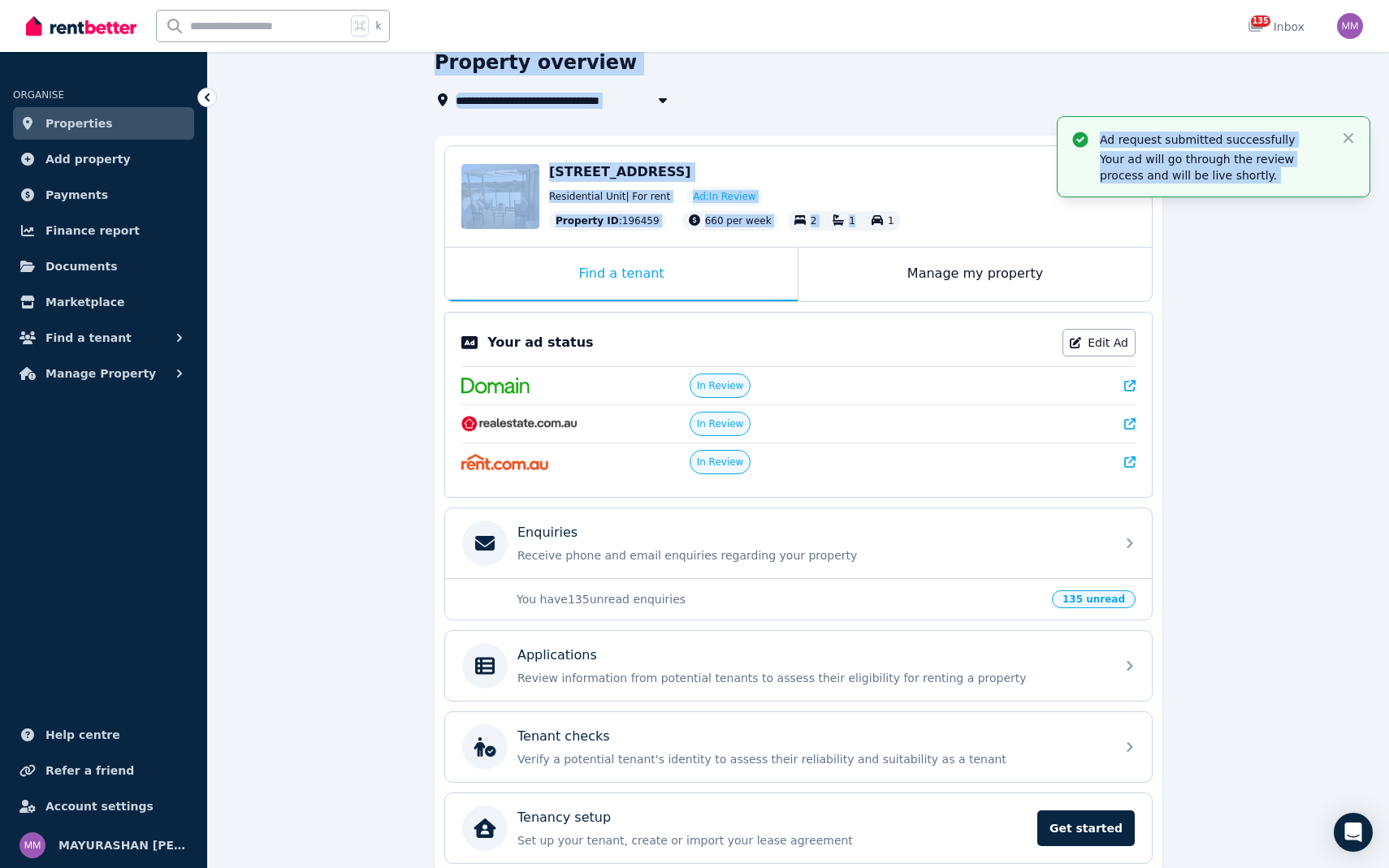
scroll to position [141, 0]
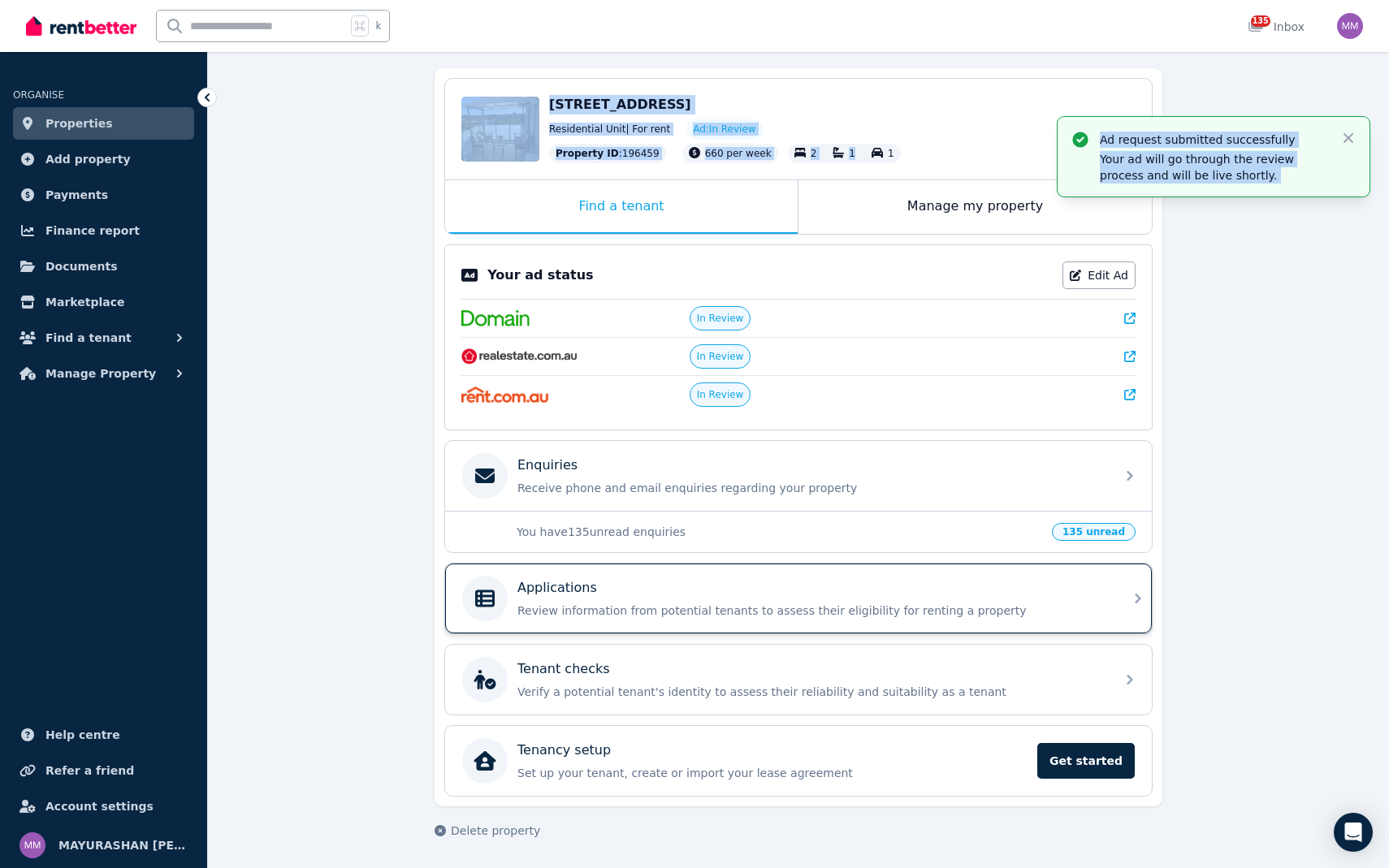
click at [620, 598] on div "Applications Review information from potential tenants to assess their eligibil…" at bounding box center [811, 598] width 588 height 41
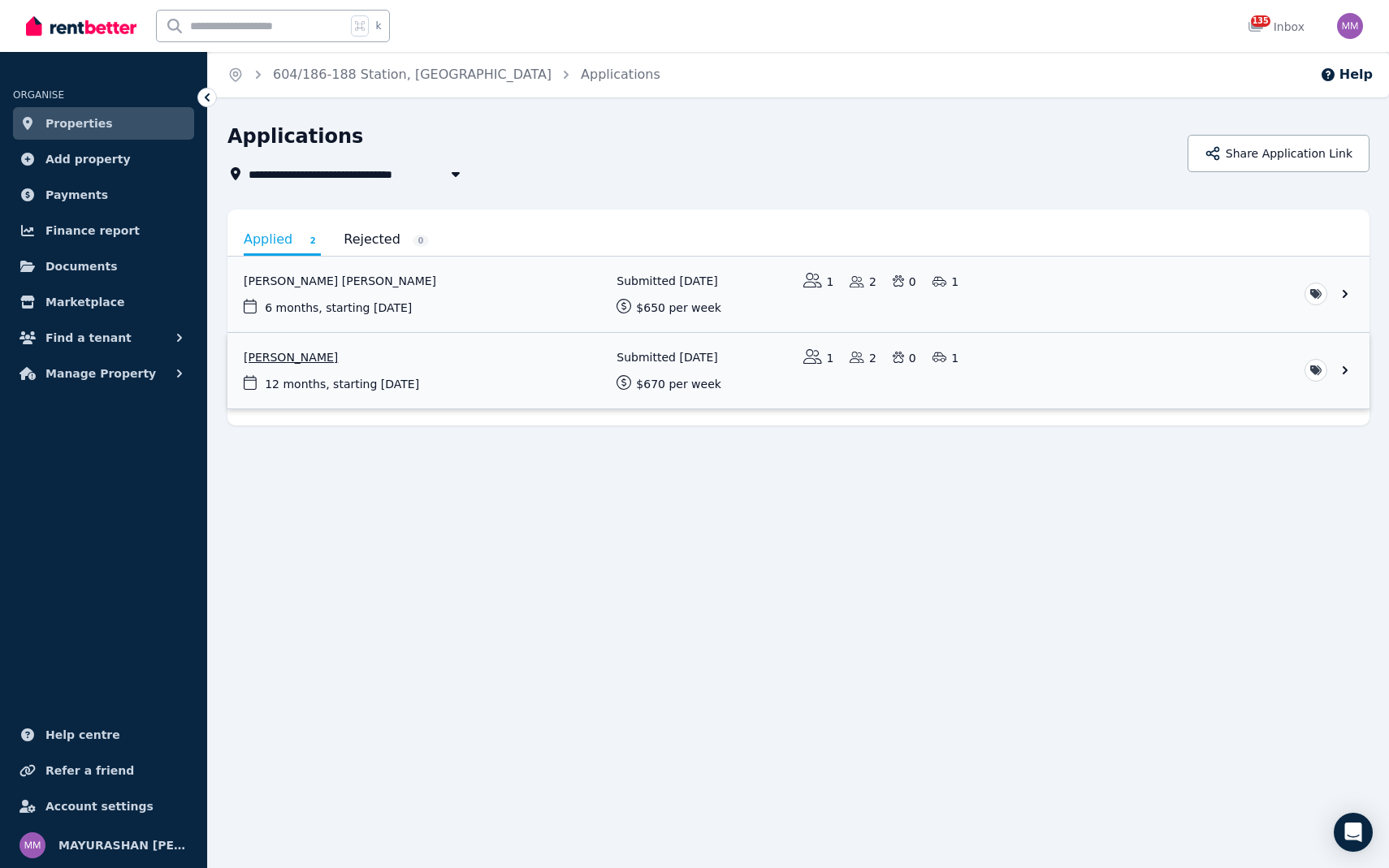
click at [382, 370] on link "View application: Vanitha Muthusamy" at bounding box center [798, 370] width 1142 height 75
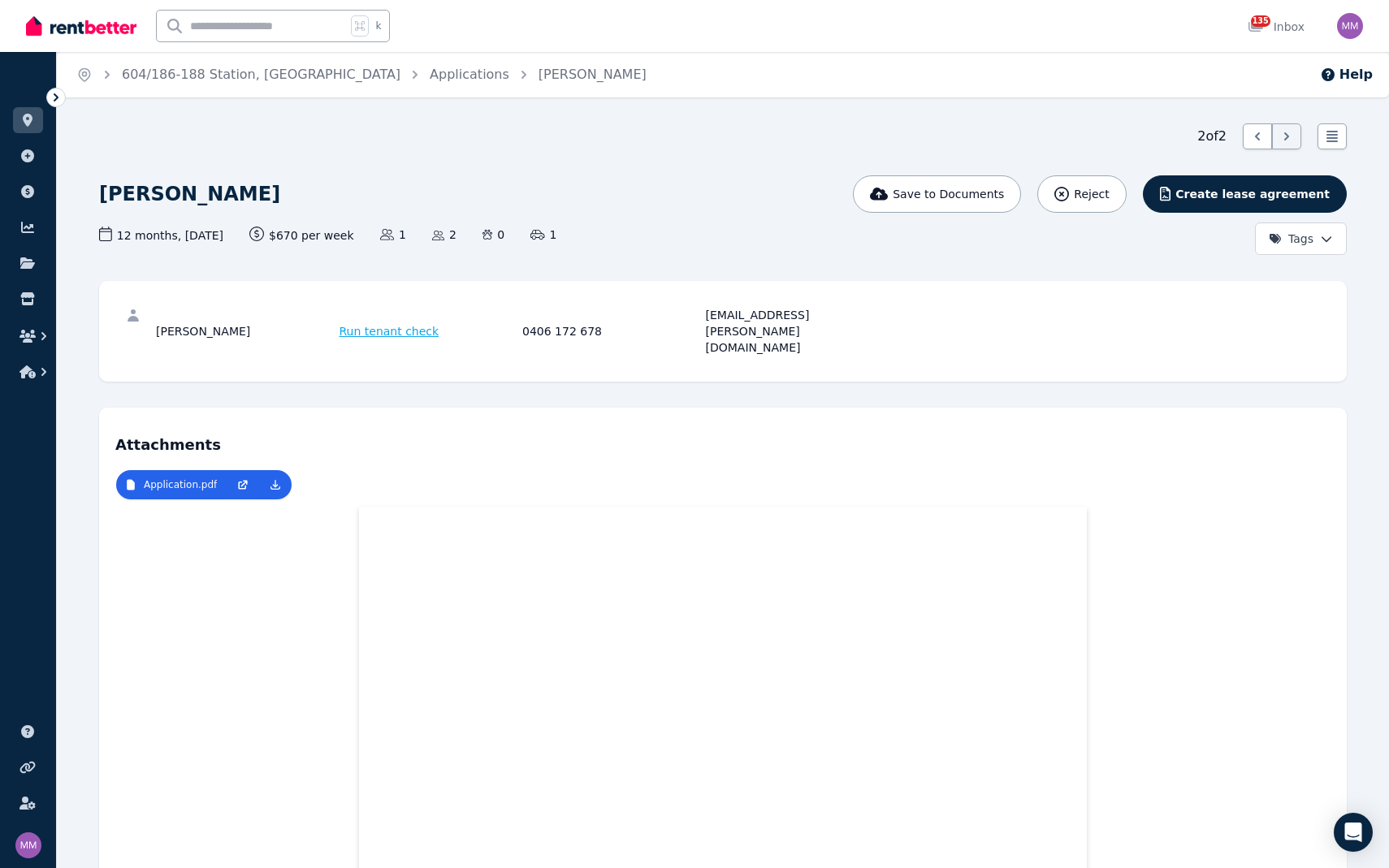
click at [161, 66] on span "604/186-188 Station, [GEOGRAPHIC_DATA]" at bounding box center [261, 74] width 278 height 19
click at [262, 63] on ol "Home 604/186-188 Station, [GEOGRAPHIC_DATA] Applications [PERSON_NAME]" at bounding box center [361, 74] width 609 height 46
click at [273, 75] on link "604/186-188 Station, [GEOGRAPHIC_DATA]" at bounding box center [261, 74] width 278 height 15
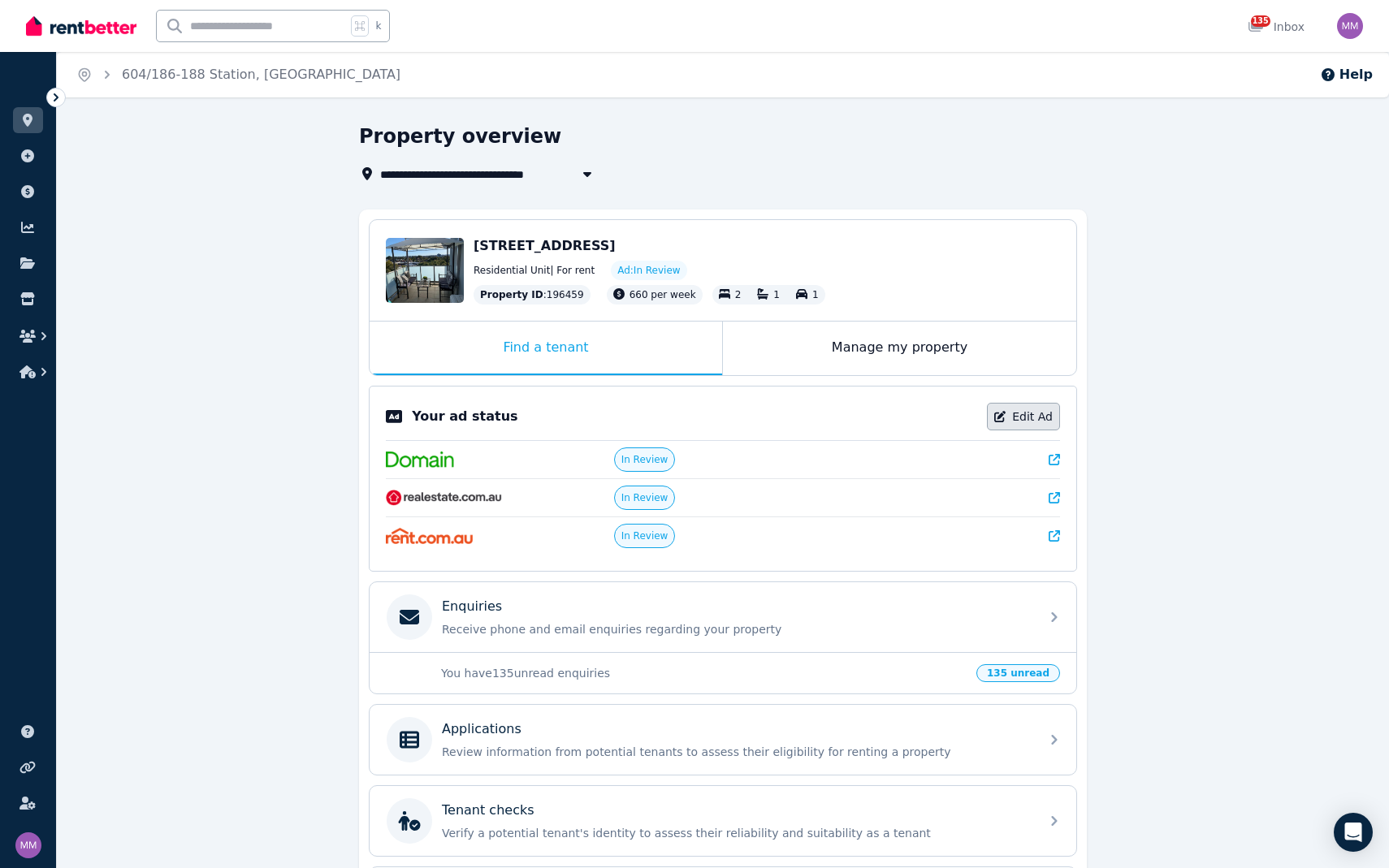
click at [1025, 407] on link "Edit Ad" at bounding box center [1023, 416] width 73 height 28
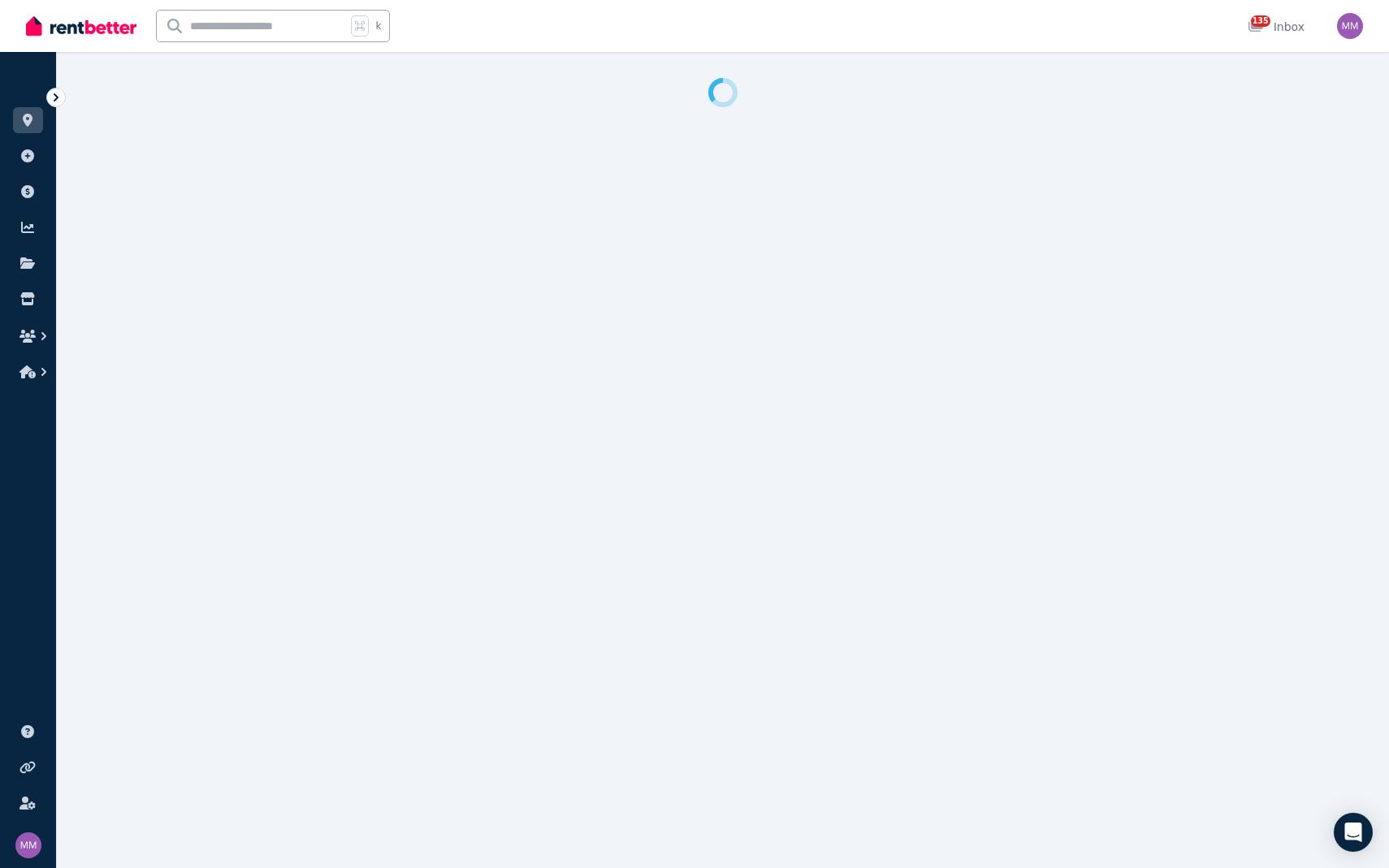
select select "**********"
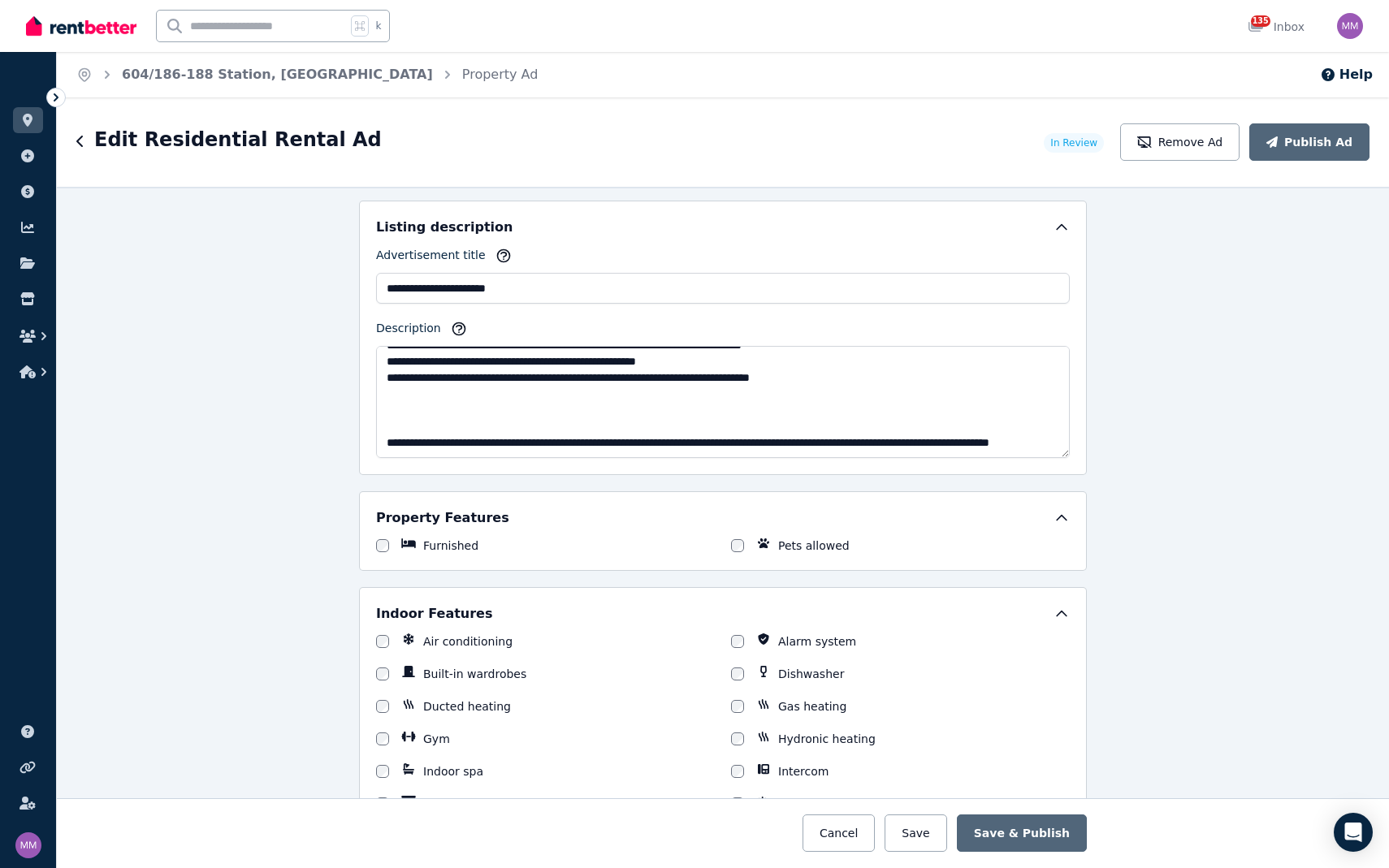
scroll to position [970, 0]
